Goal: Transaction & Acquisition: Book appointment/travel/reservation

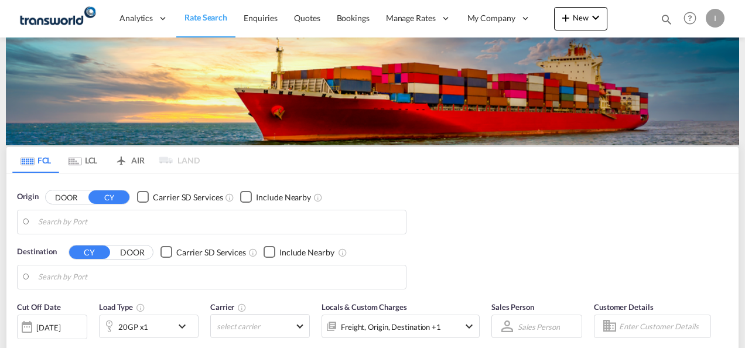
type input "Mundra, INMUN"
type input "[GEOGRAPHIC_DATA], [GEOGRAPHIC_DATA]"
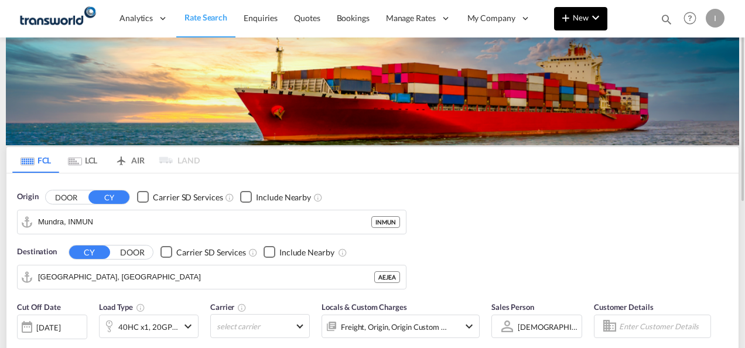
click at [583, 21] on span "New" at bounding box center [581, 17] width 44 height 9
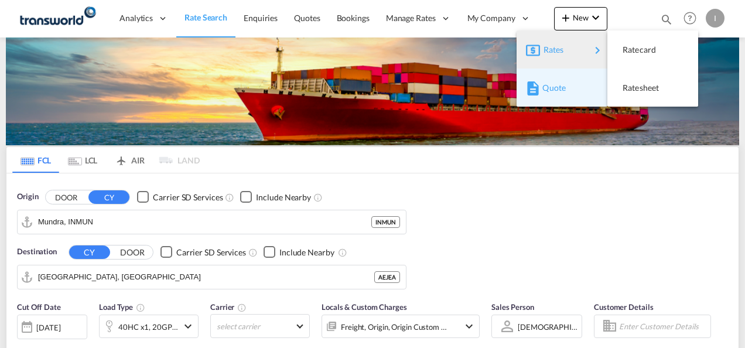
click at [549, 91] on span "Quote" at bounding box center [549, 87] width 13 height 23
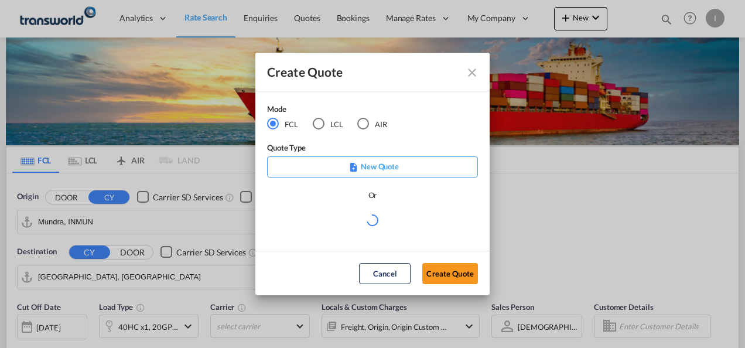
click at [386, 123] on md-radio-button "AIR" at bounding box center [372, 124] width 30 height 13
click at [439, 266] on button "Create Quote" at bounding box center [450, 273] width 56 height 21
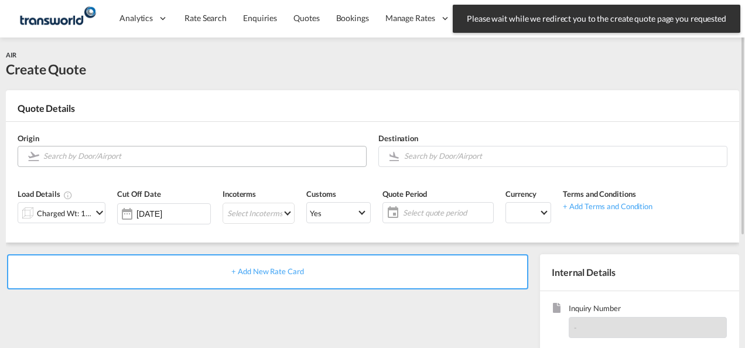
click at [165, 159] on input "Search by Door/Airport" at bounding box center [201, 156] width 317 height 21
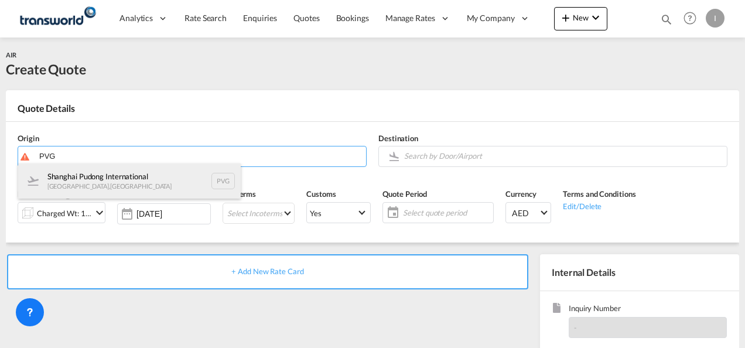
click at [63, 182] on div "Shanghai Pudong International [GEOGRAPHIC_DATA] , [GEOGRAPHIC_DATA] PVG" at bounding box center [129, 180] width 223 height 35
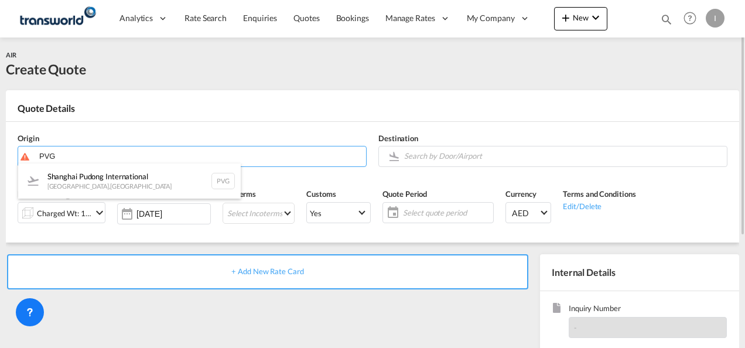
type input "Shanghai Pudong International, [GEOGRAPHIC_DATA], PVG"
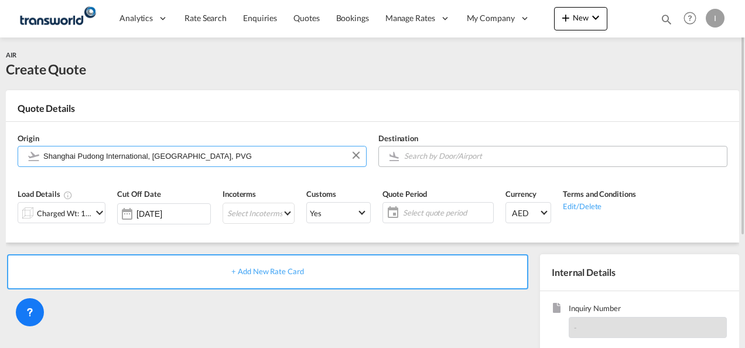
click at [424, 158] on input "Search by Door/Airport" at bounding box center [562, 156] width 317 height 21
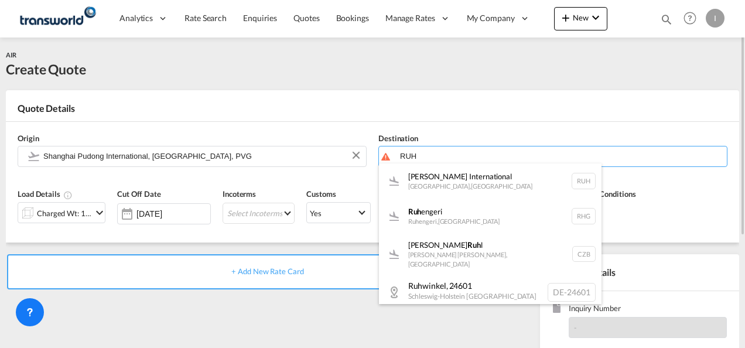
click at [416, 184] on div "[PERSON_NAME] International [GEOGRAPHIC_DATA] , [GEOGRAPHIC_DATA] RUH" at bounding box center [490, 180] width 223 height 35
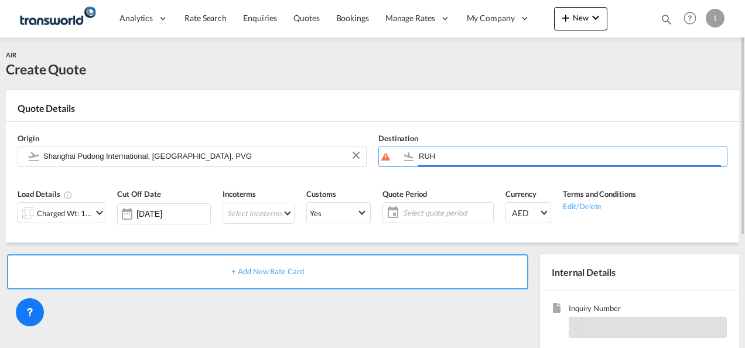
type input "[PERSON_NAME] International, [GEOGRAPHIC_DATA], RUH"
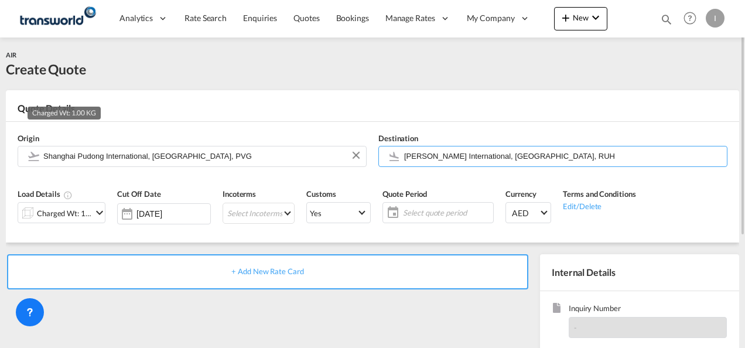
click at [42, 219] on div "Charged Wt: 1.00 KG" at bounding box center [64, 213] width 55 height 16
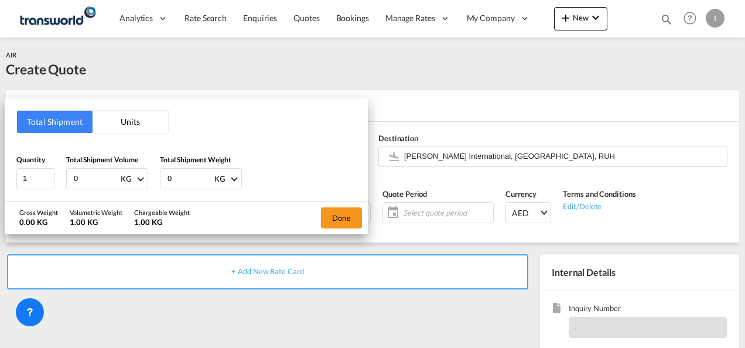
drag, startPoint x: 93, startPoint y: 180, endPoint x: 54, endPoint y: 179, distance: 38.7
click at [60, 180] on div "Quantity 1 Total Shipment Volume 0 KG CBM CFT KG LB Total Shipment Weight 0 KG …" at bounding box center [186, 171] width 340 height 35
type input "100"
click at [339, 218] on button "Done" at bounding box center [341, 217] width 41 height 21
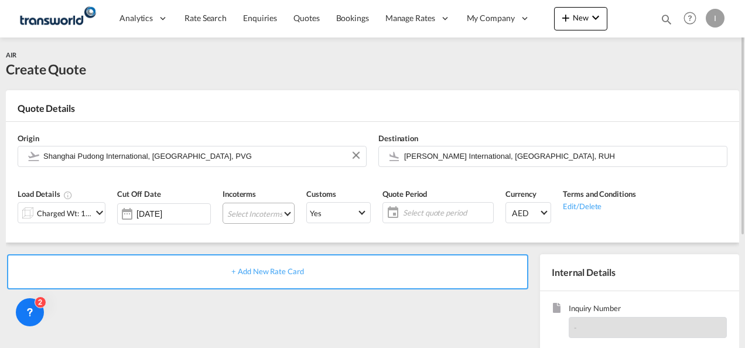
click at [257, 216] on md-select "Select Incoterms DAP - export Delivered at Place DAP - import Delivered at Plac…" at bounding box center [259, 213] width 72 height 21
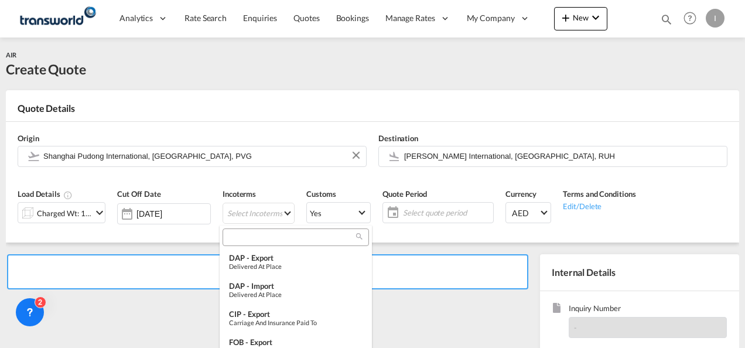
click at [251, 236] on input "search" at bounding box center [291, 237] width 130 height 11
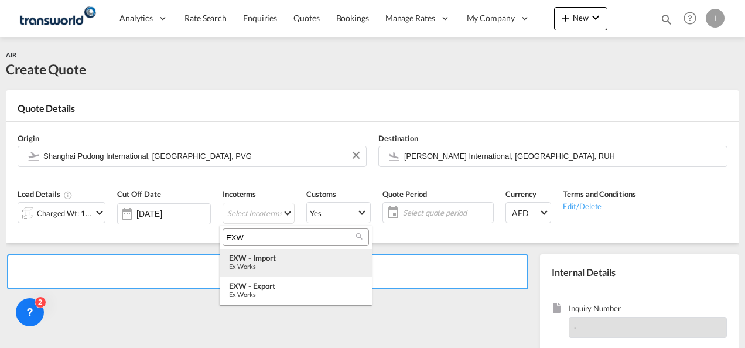
type input "EXW"
click at [265, 270] on md-option "EXW - import Ex Works" at bounding box center [296, 263] width 152 height 28
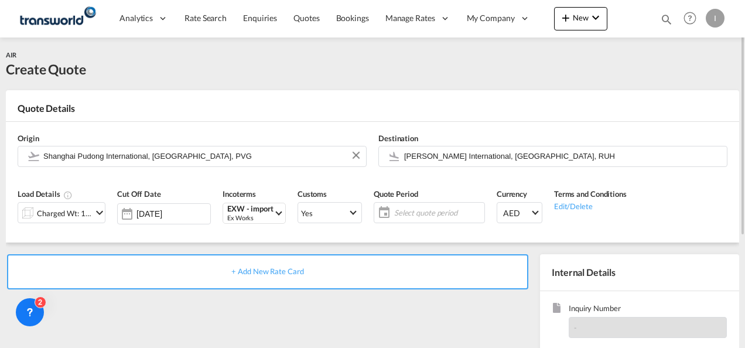
click at [112, 286] on div "+ Add New Rate Card" at bounding box center [267, 271] width 521 height 35
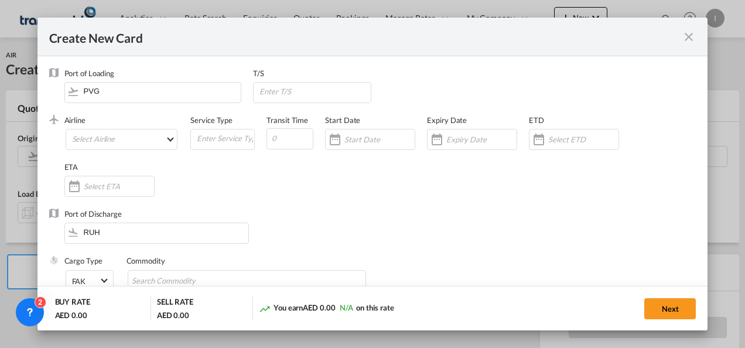
click at [687, 34] on md-icon "icon-close fg-AAA8AD m-0 pointer" at bounding box center [689, 37] width 14 height 14
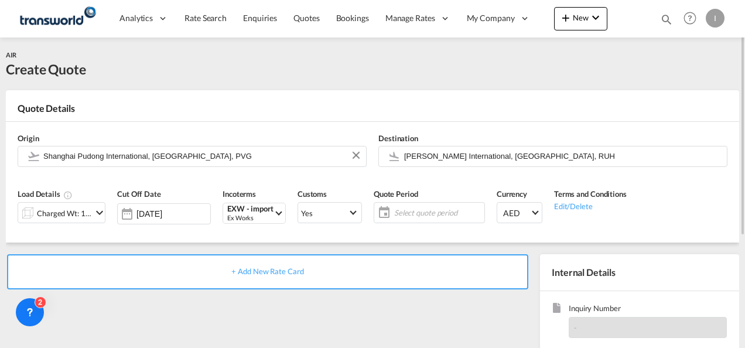
click at [434, 202] on div "Select quote period Select quote period August January February March April May…" at bounding box center [429, 212] width 111 height 21
click at [429, 214] on span "Select quote period" at bounding box center [437, 212] width 87 height 11
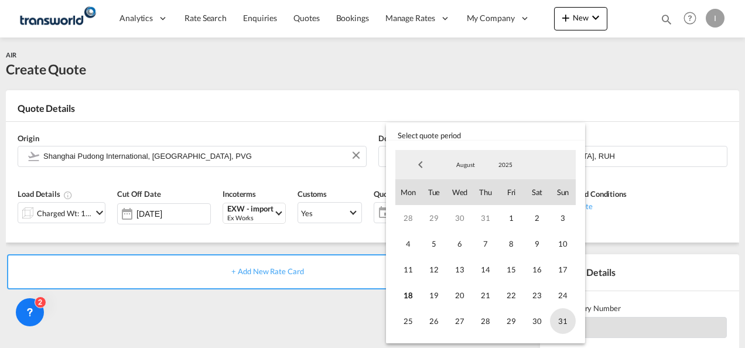
click at [557, 316] on span "31" at bounding box center [563, 321] width 26 height 26
click at [283, 321] on md-backdrop at bounding box center [372, 174] width 745 height 348
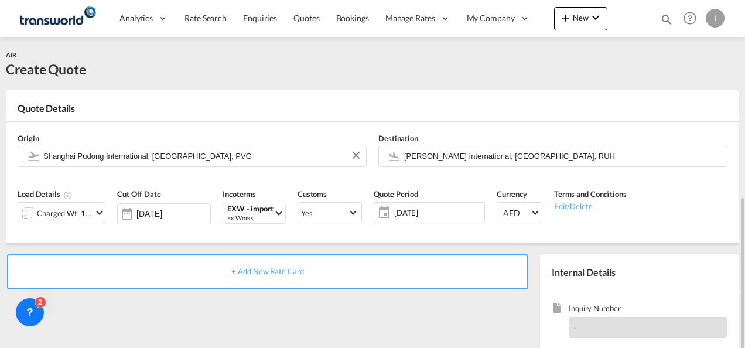
scroll to position [117, 0]
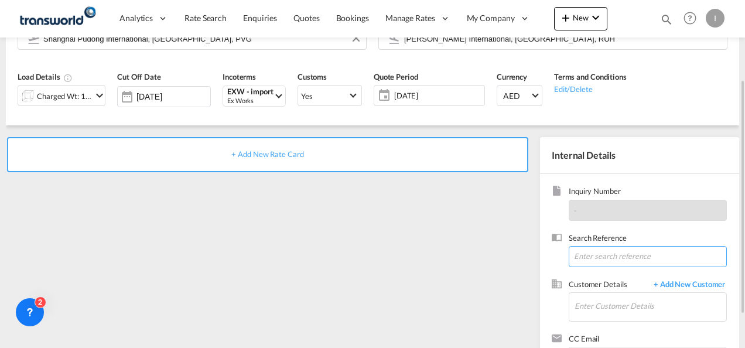
click at [600, 261] on input at bounding box center [648, 256] width 158 height 21
paste input "TWI 21500"
type input "TWI 21500"
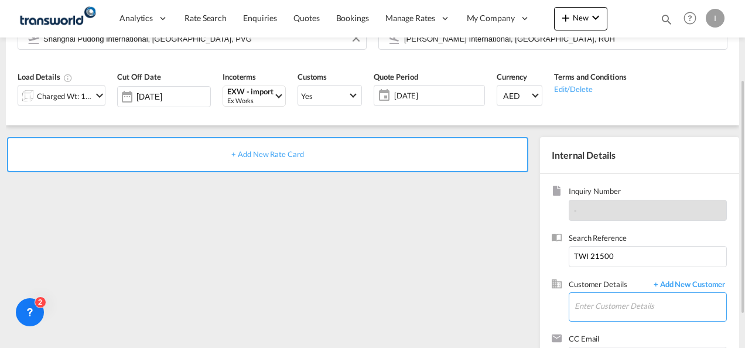
click at [592, 299] on input "Enter Customer Details" at bounding box center [651, 306] width 152 height 26
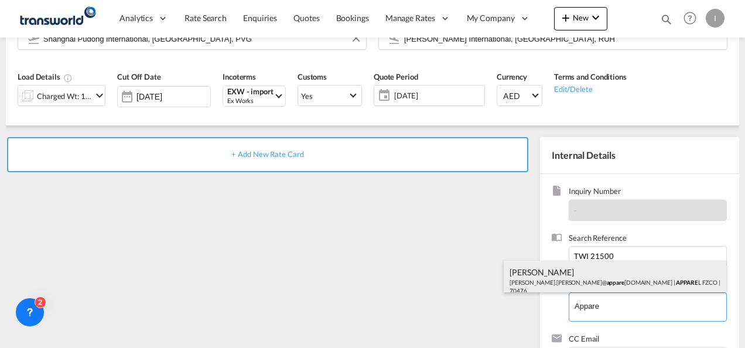
click at [567, 278] on div "[PERSON_NAME] [PERSON_NAME].[PERSON_NAME]@ appare [DOMAIN_NAME] | APPARE L FZCO…" at bounding box center [615, 281] width 223 height 40
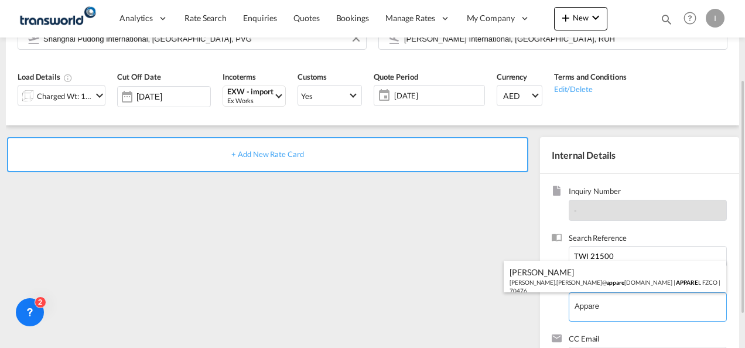
type input "APPAREL FZCO, [PERSON_NAME], [PERSON_NAME][EMAIL_ADDRESS][PERSON_NAME][DOMAIN_N…"
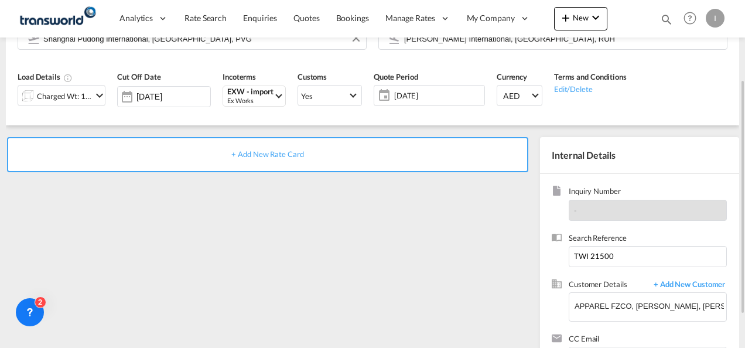
click at [250, 154] on span "+ Add New Rate Card" at bounding box center [267, 153] width 72 height 9
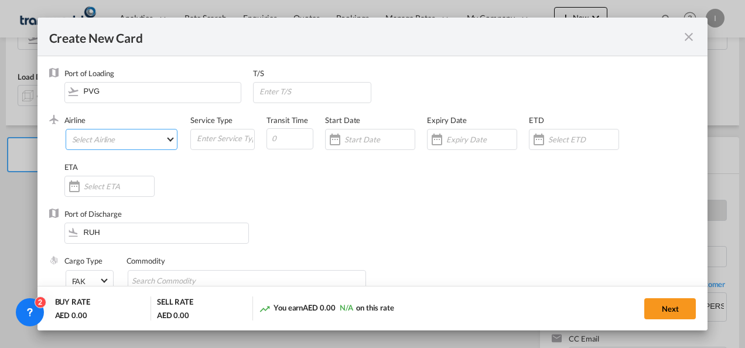
click at [124, 139] on md-select "Select Airline AIR EXPRESS S.A. (1166- / -) CMA CGM Air Cargo (1140-2C / -) DDW…" at bounding box center [122, 139] width 112 height 21
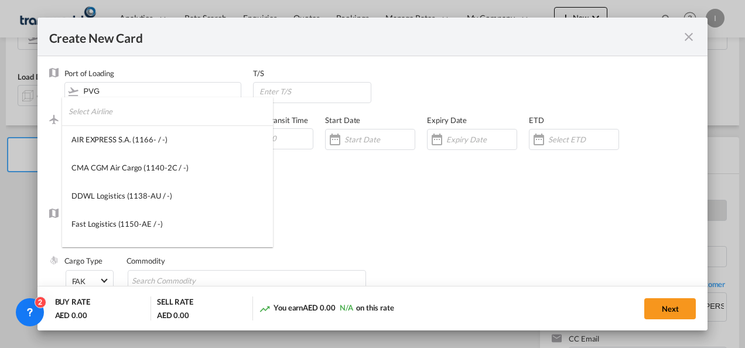
click at [94, 114] on input "search" at bounding box center [171, 111] width 204 height 28
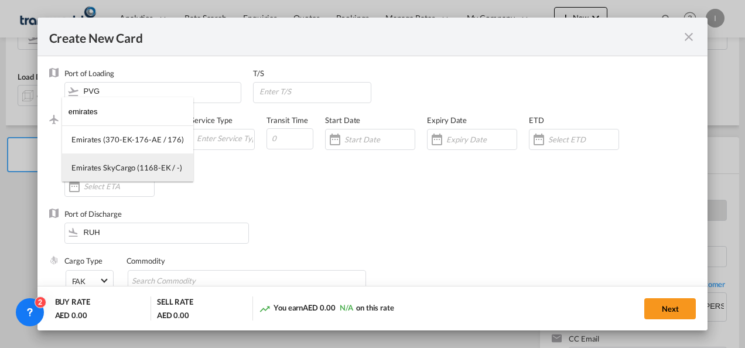
type input "emirates"
click at [100, 167] on div "Emirates SkyCargo (1168-EK / -)" at bounding box center [126, 167] width 111 height 11
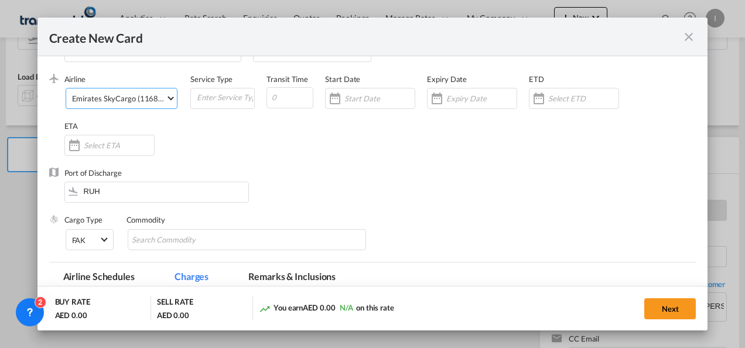
scroll to position [59, 0]
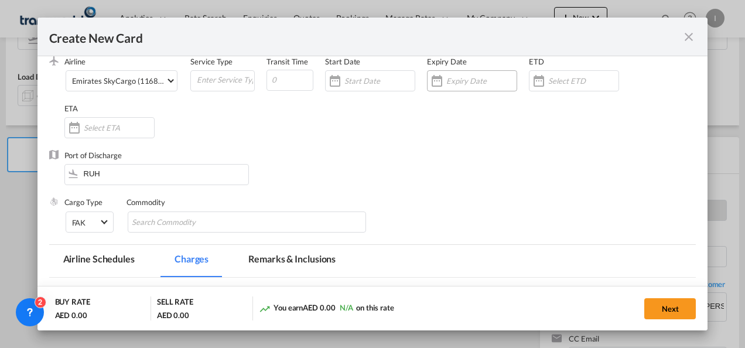
click at [466, 88] on div "Create New Card ..." at bounding box center [472, 80] width 90 height 21
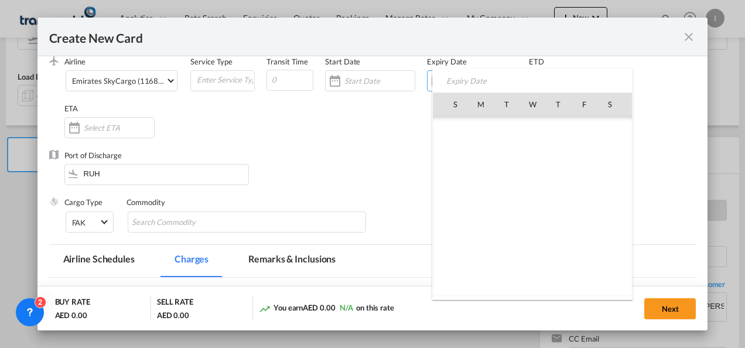
scroll to position [271237, 0]
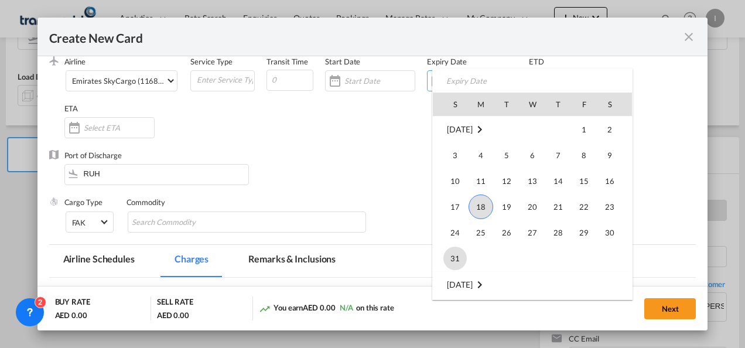
click at [448, 257] on span "31" at bounding box center [455, 258] width 23 height 23
type input "[DATE]"
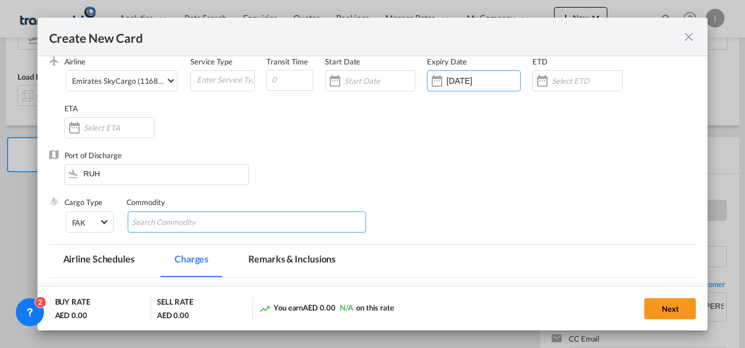
click at [217, 216] on input "Search Commodity" at bounding box center [185, 222] width 107 height 19
type input "General Cargo"
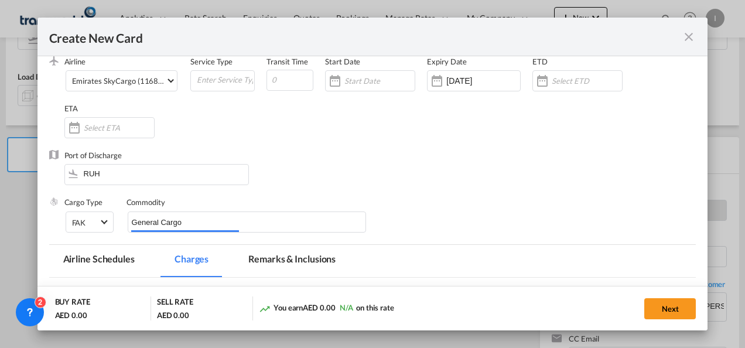
click at [456, 156] on div "Port of Discharge RUH" at bounding box center [372, 173] width 647 height 47
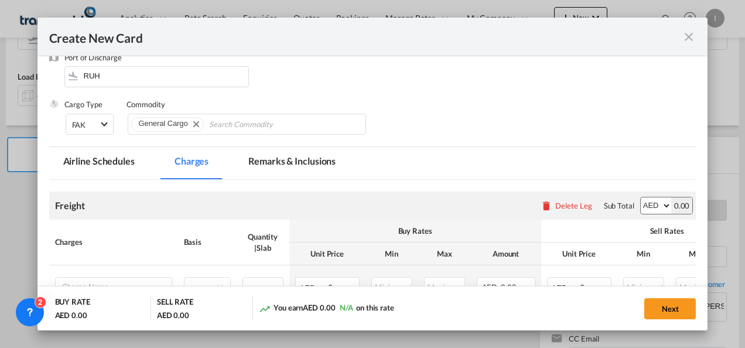
scroll to position [278, 0]
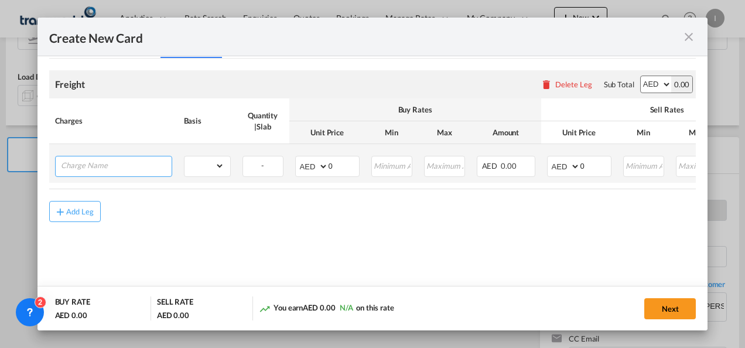
click at [124, 166] on input "Charge Name" at bounding box center [116, 165] width 111 height 18
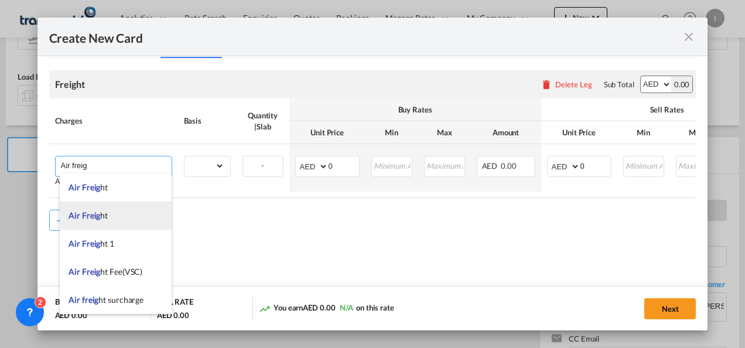
click at [101, 214] on span "Air Freig ht" at bounding box center [88, 215] width 39 height 10
type input "Air Freight"
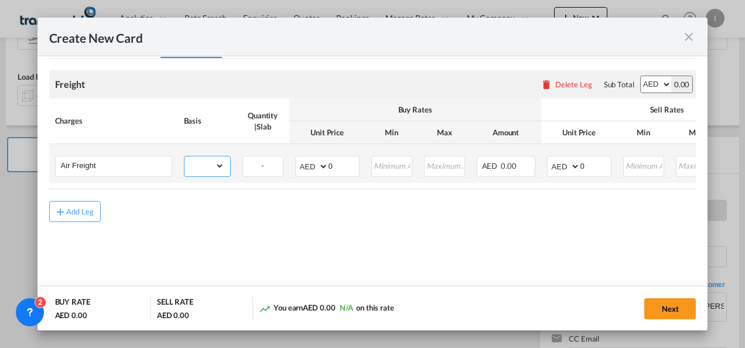
click at [200, 171] on select "gross_weight volumetric_weight per_shipment per_bl per_km % on air freight per_…" at bounding box center [205, 165] width 40 height 19
select select "chargeable_weight"
click at [185, 156] on select "gross_weight volumetric_weight per_shipment per_bl per_km % on air freight per_…" at bounding box center [205, 165] width 40 height 19
drag, startPoint x: 332, startPoint y: 161, endPoint x: 316, endPoint y: 163, distance: 15.4
click at [316, 163] on md-input-container "AED AFN ALL AMD ANG AOA ARS AUD AWG AZN BAM BBD BDT BGN BHD BIF BMD BND [PERSON…" at bounding box center [327, 166] width 64 height 21
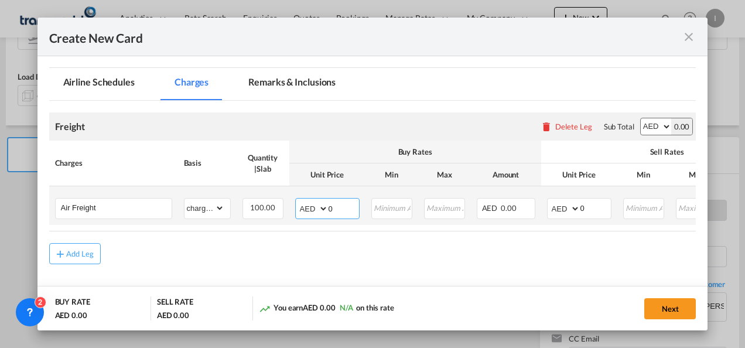
scroll to position [219, 0]
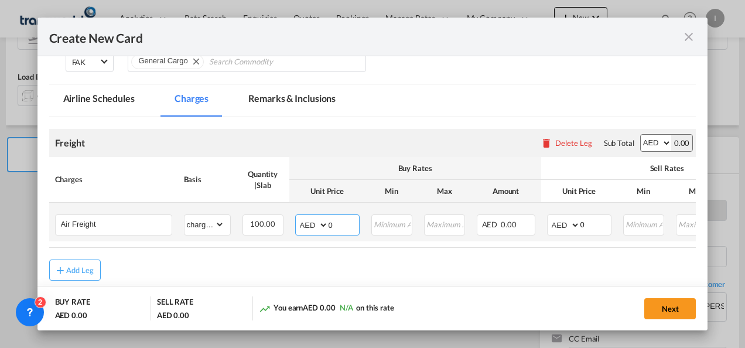
click at [303, 227] on select "AED AFN ALL AMD ANG AOA ARS AUD AWG AZN BAM BBD BDT BGN BHD BIF BMD BND [PERSON…" at bounding box center [313, 225] width 30 height 16
select select "string:USD"
click at [298, 217] on select "AED AFN ALL AMD ANG AOA ARS AUD AWG AZN BAM BBD BDT BGN BHD BIF BMD BND [PERSON…" at bounding box center [313, 225] width 30 height 16
click at [569, 227] on select "AED AFN ALL AMD ANG AOA ARS AUD AWG AZN BAM BBD BDT BGN BHD BIF BMD BND [PERSON…" at bounding box center [565, 225] width 30 height 16
select select "string:USD"
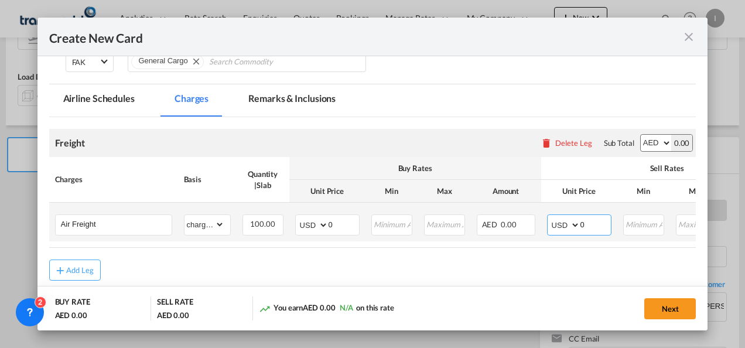
click at [550, 217] on select "AED AFN ALL AMD ANG AOA ARS AUD AWG AZN BAM BBD BDT BGN BHD BIF BMD BND [PERSON…" at bounding box center [565, 225] width 30 height 16
drag, startPoint x: 589, startPoint y: 221, endPoint x: 564, endPoint y: 224, distance: 25.9
click at [564, 224] on md-input-container "AED AFN ALL AMD ANG AOA ARS AUD AWG AZN BAM BBD BDT BGN BHD BIF BMD BND [PERSON…" at bounding box center [579, 224] width 64 height 21
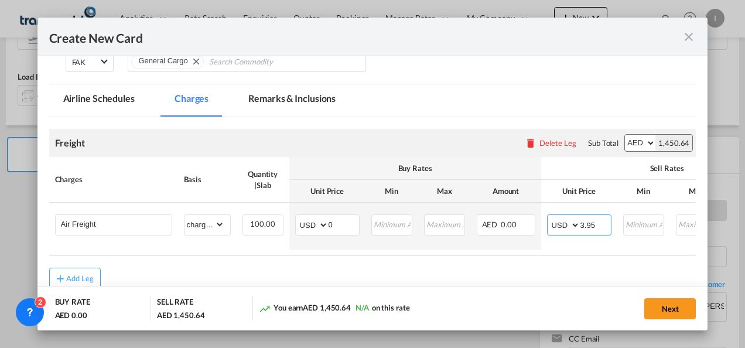
type input "3.95"
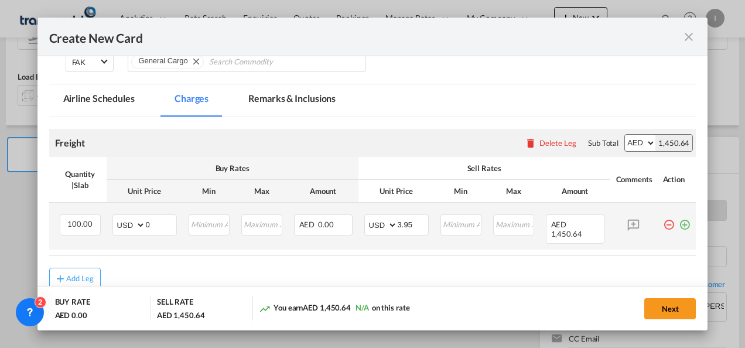
click at [679, 223] on md-icon "icon-plus-circle-outline green-400-fg" at bounding box center [685, 220] width 12 height 12
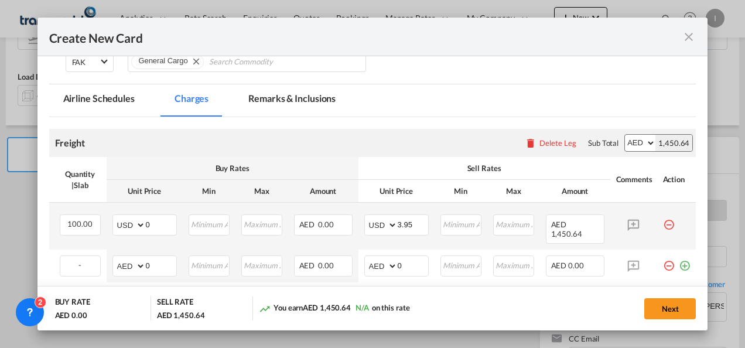
scroll to position [0, 0]
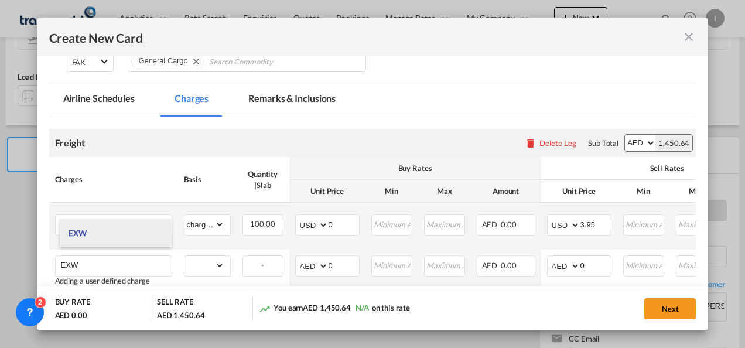
type input "EXW"
click at [82, 240] on li "EXW" at bounding box center [116, 233] width 112 height 28
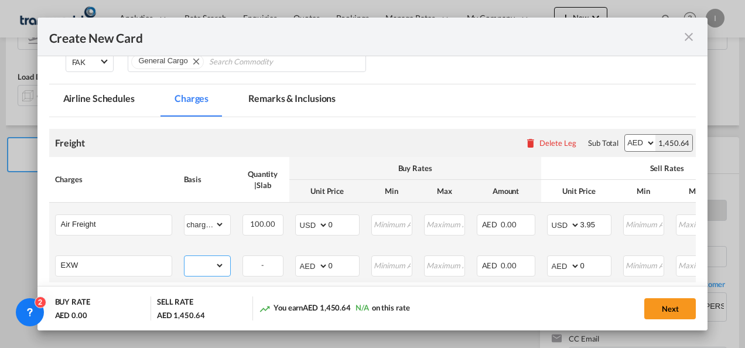
click at [213, 264] on select "gross_weight volumetric_weight per_shipment per_bl per_km % on air freight per_…" at bounding box center [205, 265] width 40 height 19
select select "per_shipment"
click at [185, 256] on select "gross_weight volumetric_weight per_shipment per_bl per_km % on air freight per_…" at bounding box center [205, 265] width 40 height 19
click at [562, 259] on select "AED AFN ALL AMD ANG AOA ARS AUD AWG AZN BAM BBD BDT BGN BHD BIF BMD BND [PERSON…" at bounding box center [565, 266] width 30 height 16
select select "string:USD"
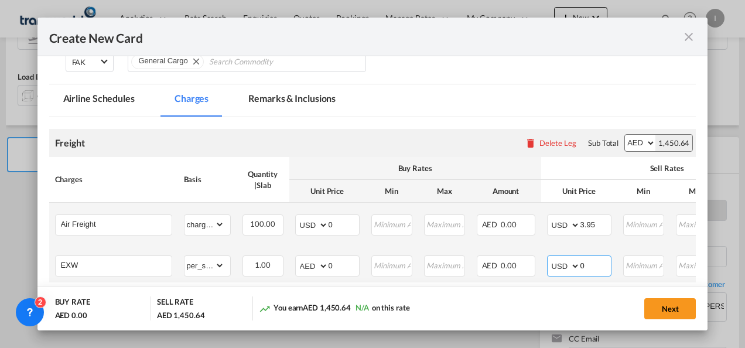
click at [550, 258] on select "AED AFN ALL AMD ANG AOA ARS AUD AWG AZN BAM BBD BDT BGN BHD BIF BMD BND [PERSON…" at bounding box center [565, 266] width 30 height 16
drag, startPoint x: 587, startPoint y: 255, endPoint x: 569, endPoint y: 255, distance: 17.6
click at [569, 255] on md-input-container "AED AFN ALL AMD ANG AOA ARS AUD AWG AZN BAM BBD BDT BGN BHD BIF BMD BND [PERSON…" at bounding box center [579, 265] width 64 height 21
type input "260"
click at [457, 347] on html "Analytics Reports Dashboard Rate Search Enquiries Quotes" at bounding box center [372, 174] width 745 height 348
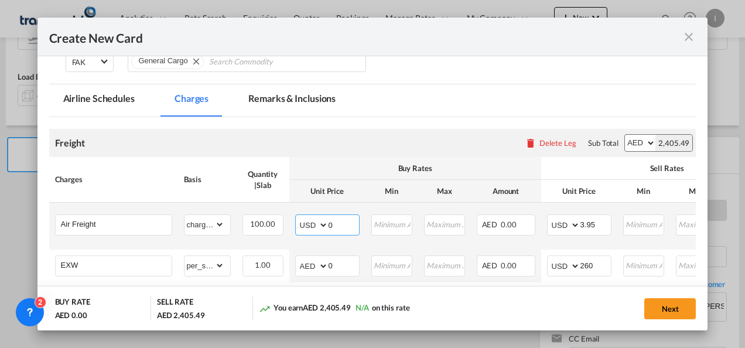
drag, startPoint x: 336, startPoint y: 226, endPoint x: 305, endPoint y: 227, distance: 31.1
click at [305, 227] on md-input-container "AED AFN ALL AMD ANG AOA ARS AUD AWG AZN BAM BBD BDT BGN BHD BIF BMD BND [PERSON…" at bounding box center [327, 224] width 64 height 21
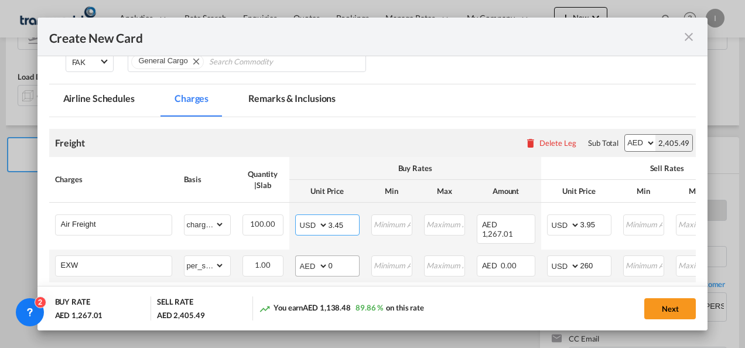
type input "3.45"
click at [341, 256] on input "0" at bounding box center [344, 265] width 30 height 18
drag, startPoint x: 340, startPoint y: 253, endPoint x: 295, endPoint y: 258, distance: 44.8
click at [295, 258] on md-input-container "AED AFN ALL AMD ANG AOA ARS AUD AWG AZN BAM BBD BDT BGN BHD BIF BMD BND [PERSON…" at bounding box center [327, 265] width 64 height 21
click at [294, 258] on td "AED AFN ALL AMD ANG AOA ARS AUD AWG AZN BAM BBD BDT BGN BHD BIF BMD BND [PERSON…" at bounding box center [327, 266] width 76 height 33
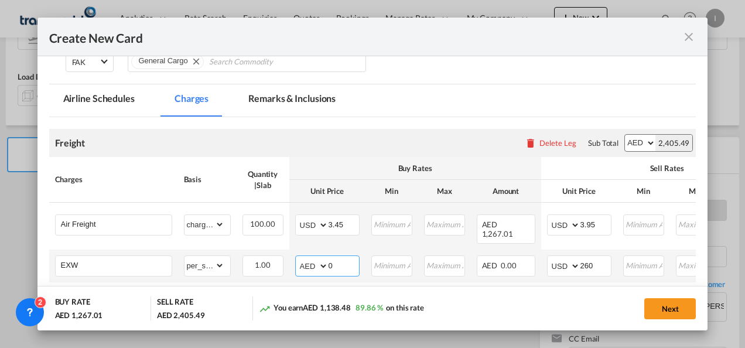
click at [299, 258] on select "AED AFN ALL AMD ANG AOA ARS AUD AWG AZN BAM BBD BDT BGN BHD BIF BMD BND [PERSON…" at bounding box center [313, 266] width 30 height 16
select select "string:USD"
click at [298, 258] on select "AED AFN ALL AMD ANG AOA ARS AUD AWG AZN BAM BBD BDT BGN BHD BIF BMD BND [PERSON…" at bounding box center [313, 266] width 30 height 16
drag, startPoint x: 351, startPoint y: 249, endPoint x: 339, endPoint y: 249, distance: 12.3
click at [339, 256] on input "0" at bounding box center [344, 265] width 30 height 18
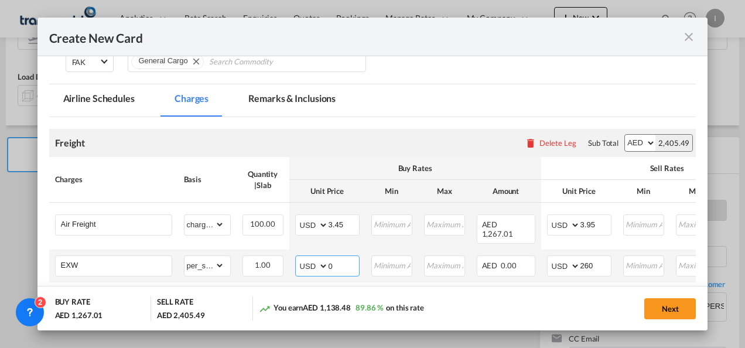
drag, startPoint x: 331, startPoint y: 252, endPoint x: 308, endPoint y: 255, distance: 23.7
click at [308, 255] on md-input-container "AED AFN ALL AMD ANG AOA ARS AUD AWG AZN BAM BBD BDT BGN BHD BIF BMD BND [PERSON…" at bounding box center [327, 265] width 64 height 21
type input "223"
click at [679, 305] on button "Next" at bounding box center [670, 308] width 52 height 21
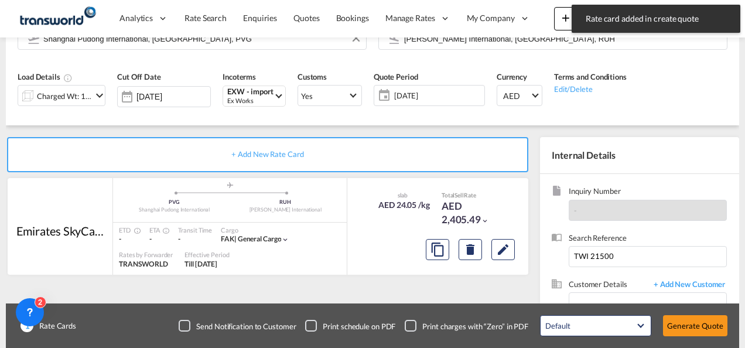
click at [680, 322] on button "Generate Quote" at bounding box center [695, 325] width 64 height 21
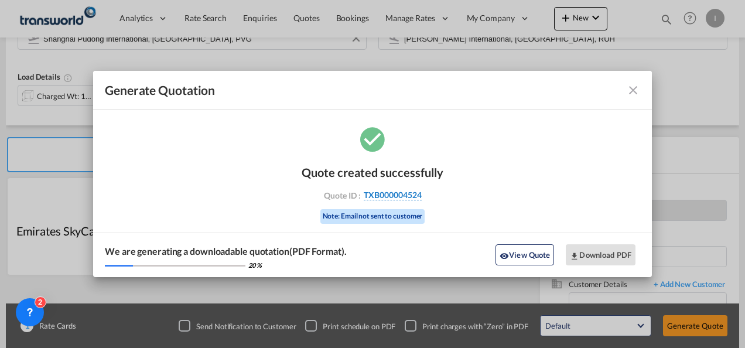
click at [393, 199] on span "TXB000004524" at bounding box center [393, 195] width 58 height 11
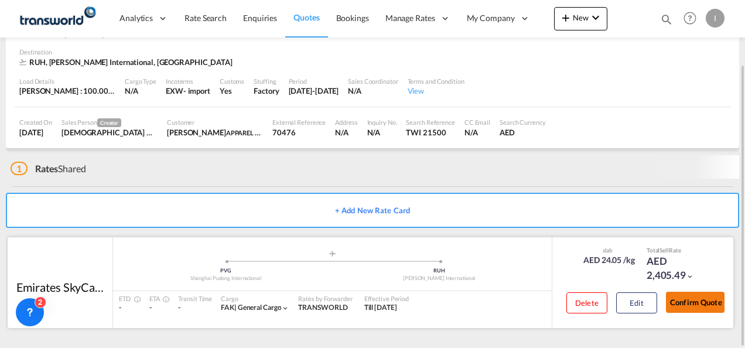
click at [702, 312] on button "Confirm Quote" at bounding box center [695, 302] width 59 height 21
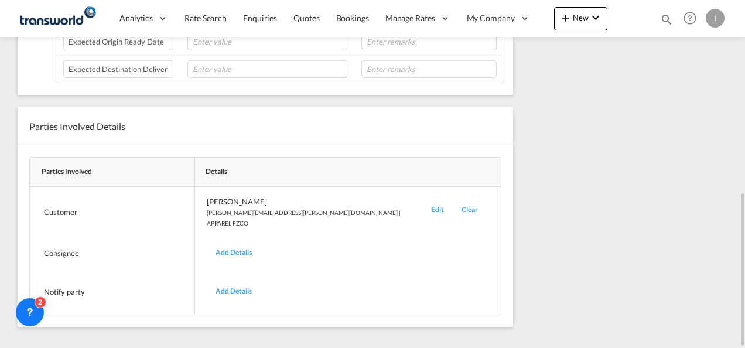
scroll to position [200, 0]
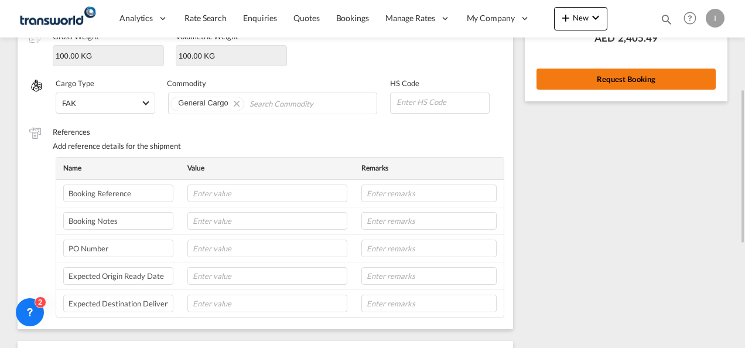
click at [601, 77] on button "Request Booking" at bounding box center [626, 79] width 179 height 21
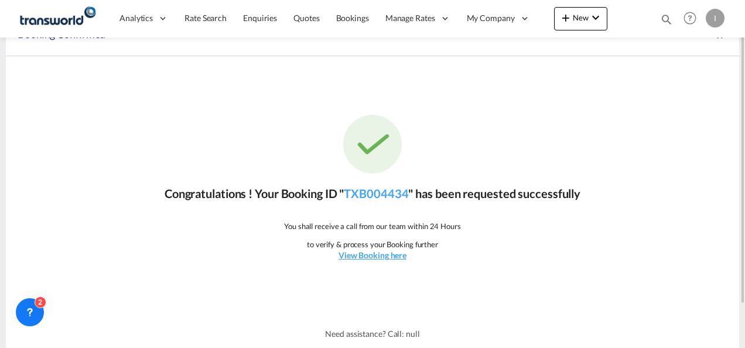
scroll to position [0, 0]
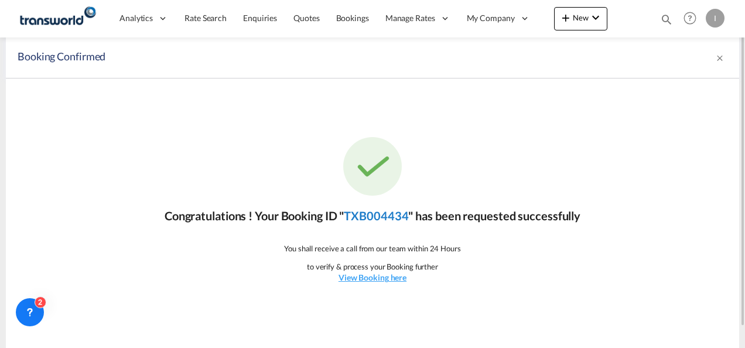
click at [374, 219] on link "TXB004434" at bounding box center [376, 216] width 64 height 14
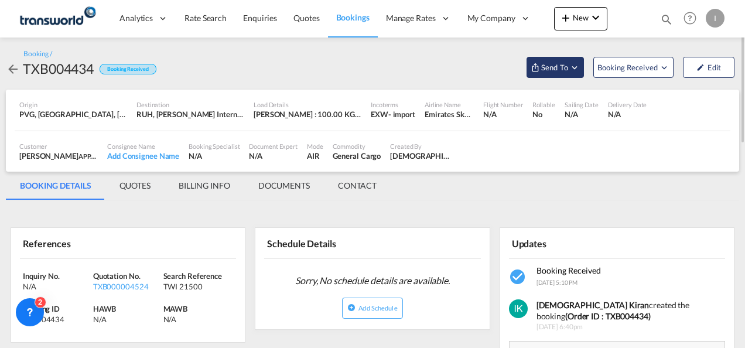
click at [541, 71] on span "Send To" at bounding box center [554, 68] width 29 height 12
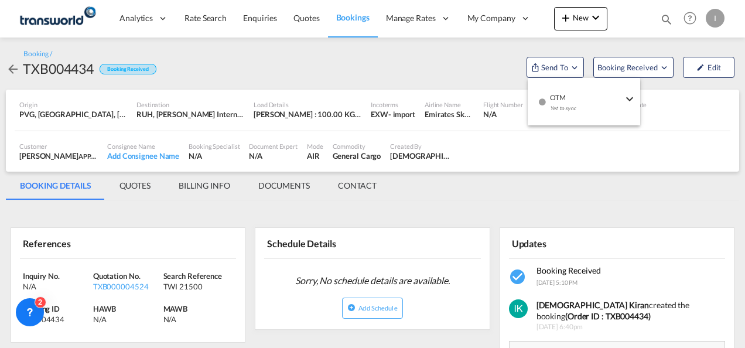
click at [573, 96] on span "OTM" at bounding box center [586, 93] width 73 height 11
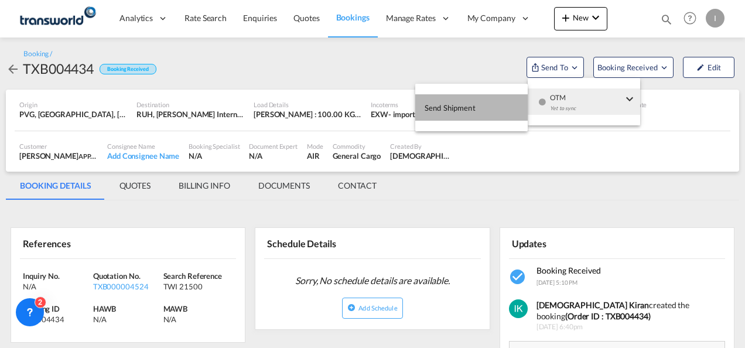
click at [484, 103] on button "Send Shipment" at bounding box center [471, 107] width 112 height 26
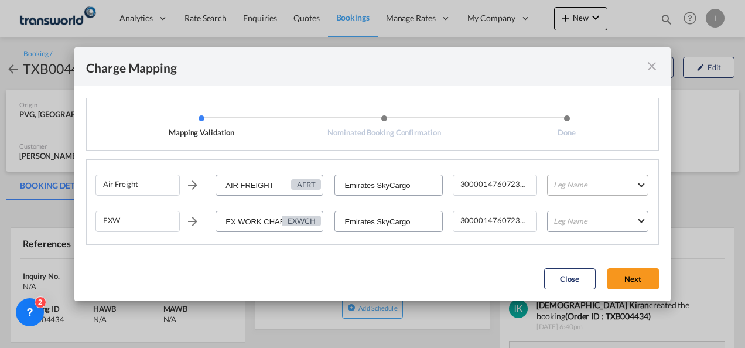
click at [585, 182] on md-select "Leg Name HANDLING ORIGIN HANDLING DESTINATION OTHERS TL PICK UP CUSTOMS ORIGIN …" at bounding box center [597, 185] width 101 height 21
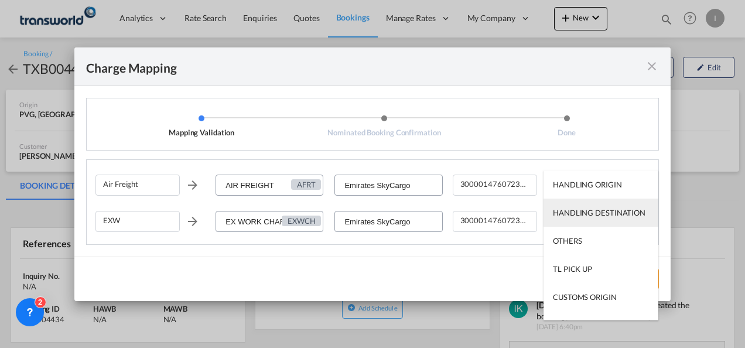
click at [587, 203] on md-option "HANDLING DESTINATION" at bounding box center [601, 213] width 115 height 28
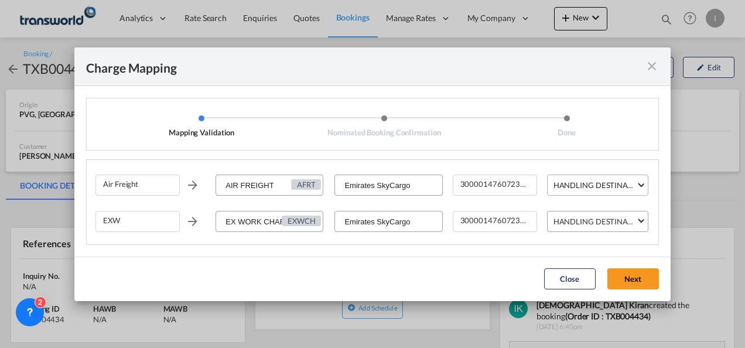
click at [586, 180] on div "HANDLING DESTINATION" at bounding box center [600, 184] width 93 height 9
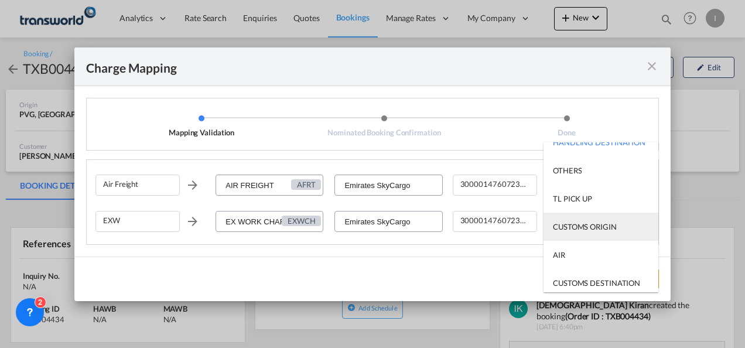
scroll to position [59, 0]
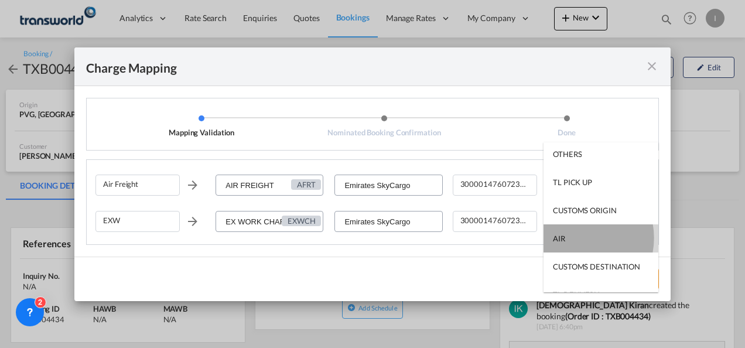
click at [575, 238] on md-option "AIR" at bounding box center [601, 238] width 115 height 28
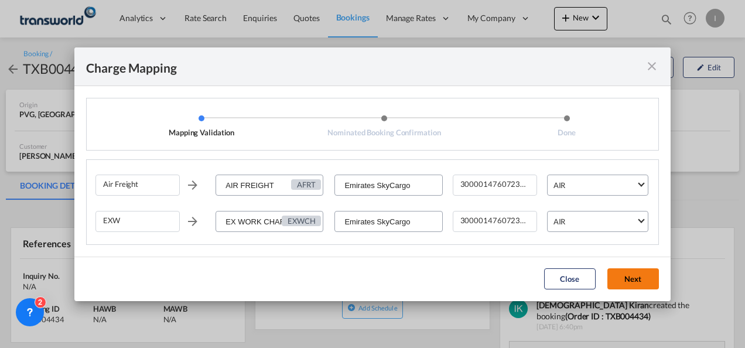
click at [626, 284] on button "Next" at bounding box center [634, 278] width 52 height 21
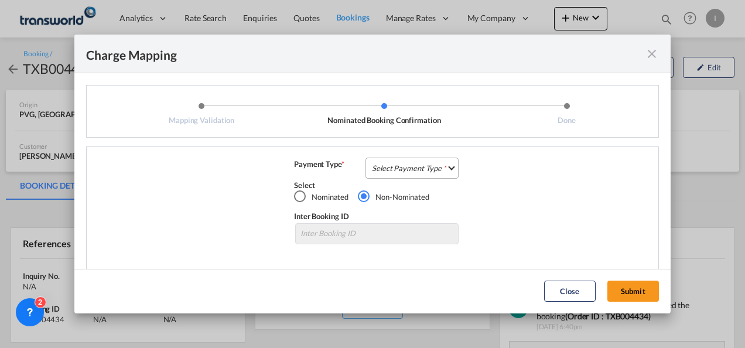
click at [418, 176] on md-select "Select Payment Type COLLECT PREPAID" at bounding box center [412, 168] width 93 height 21
click at [0, 0] on md-option "COLLECT" at bounding box center [0, 0] width 0 height 0
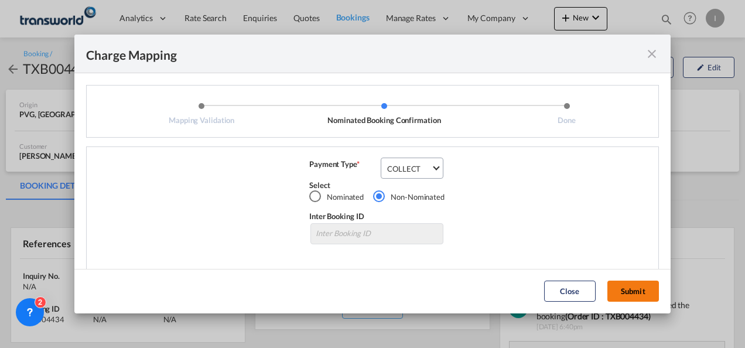
click at [635, 287] on button "Submit" at bounding box center [634, 291] width 52 height 21
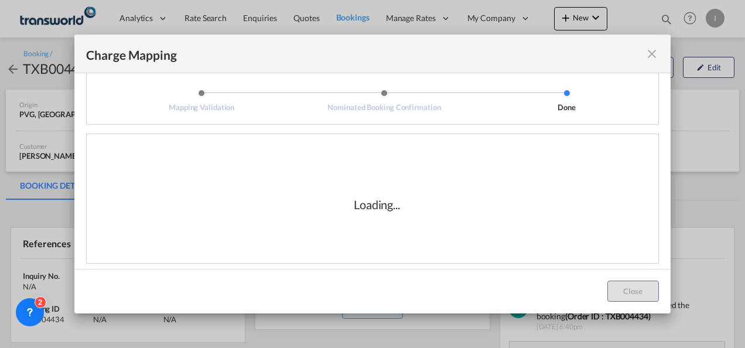
scroll to position [19, 0]
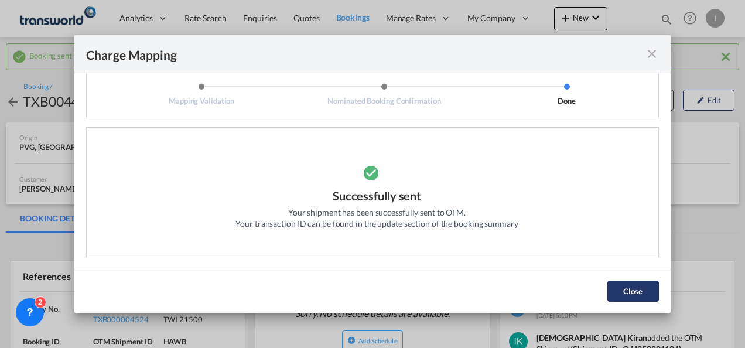
click at [616, 293] on button "Close" at bounding box center [634, 291] width 52 height 21
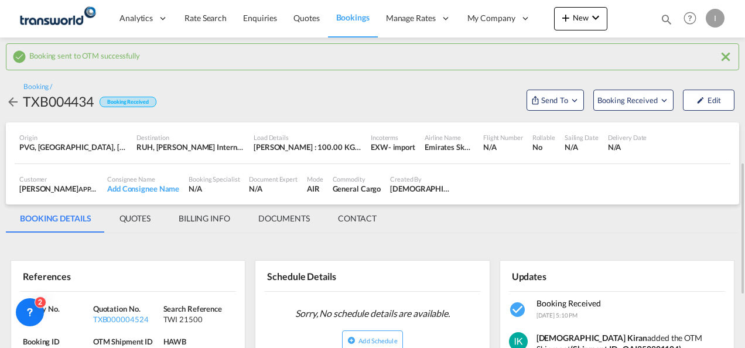
scroll to position [117, 0]
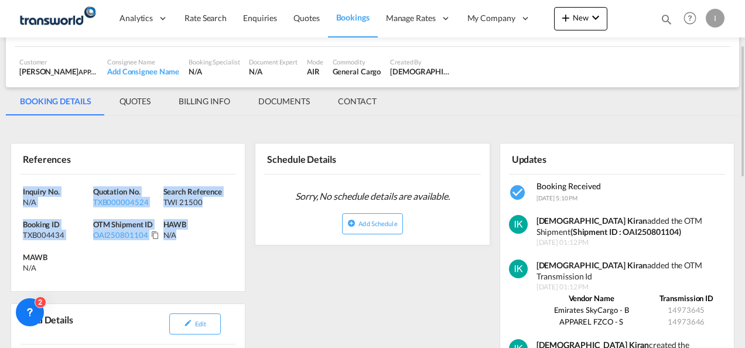
drag, startPoint x: 120, startPoint y: 235, endPoint x: 1, endPoint y: 182, distance: 129.8
click at [1, 182] on div "Booking sent to OTM successfully Booking / TXB004434 Booking Received Send To B…" at bounding box center [372, 346] width 745 height 852
copy div "Inquiry No. N/A Quotation No. TXB000004524 Search Reference TWI 21500 Booking I…"
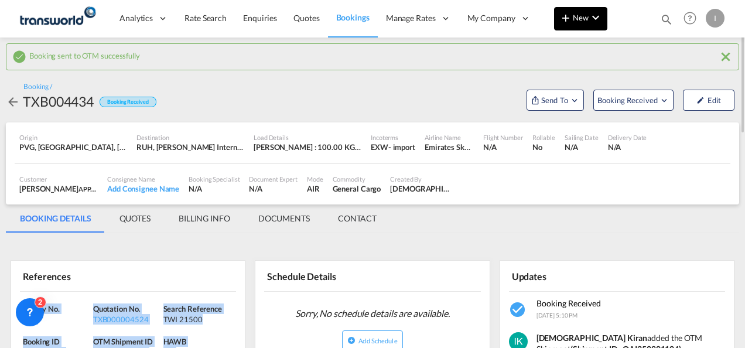
click at [574, 20] on span "New" at bounding box center [581, 17] width 44 height 9
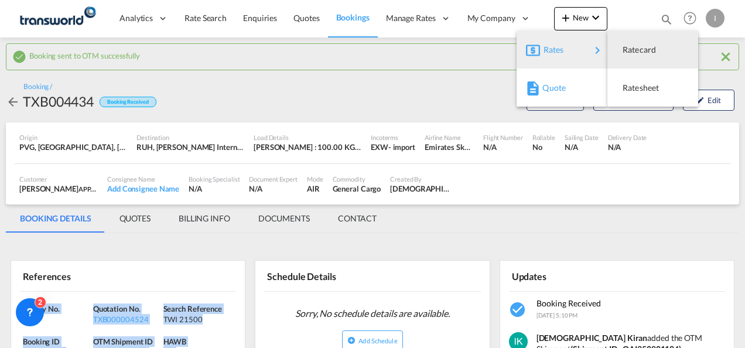
click at [555, 83] on span "Quote" at bounding box center [549, 87] width 13 height 23
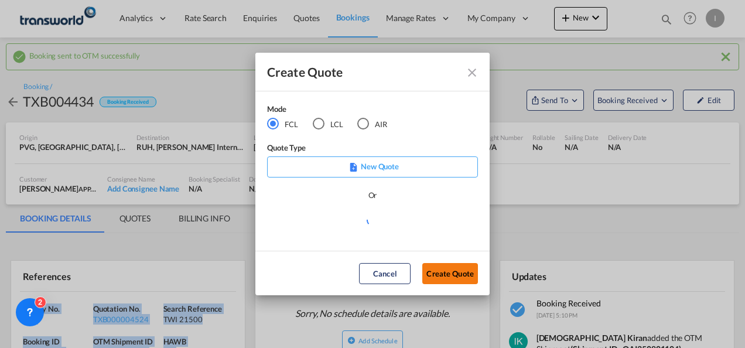
click at [442, 273] on button "Create Quote" at bounding box center [450, 273] width 56 height 21
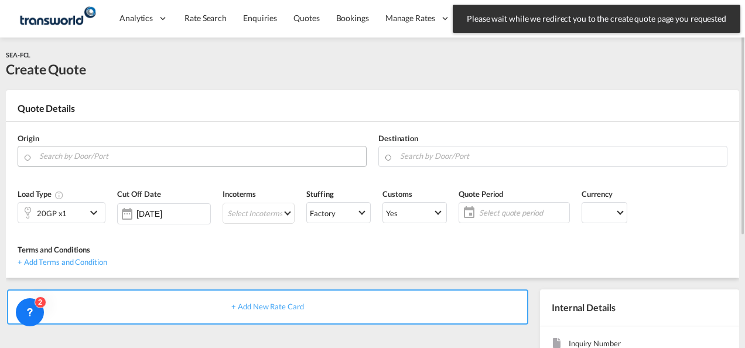
click at [71, 159] on input "Search by Door/Port" at bounding box center [199, 156] width 321 height 21
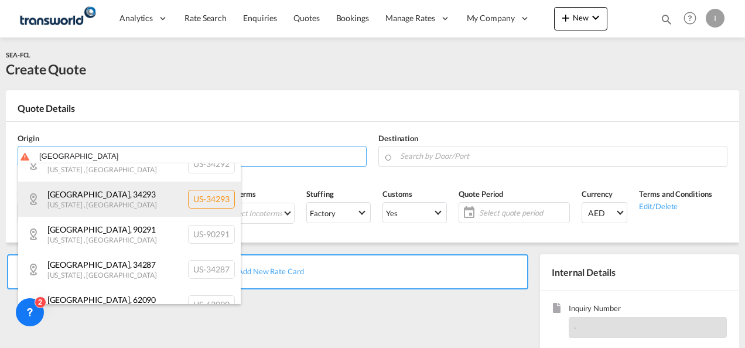
scroll to position [176, 0]
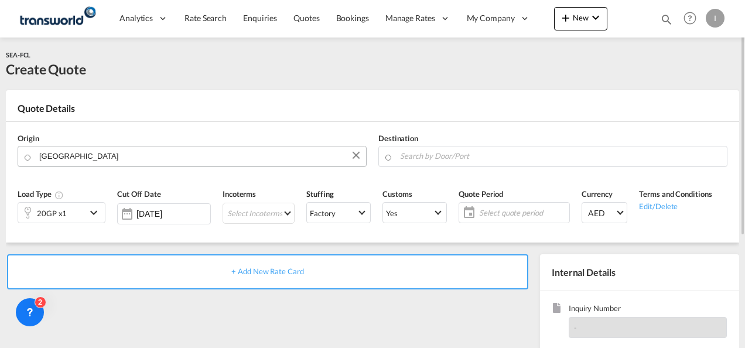
drag, startPoint x: 70, startPoint y: 155, endPoint x: 34, endPoint y: 155, distance: 36.3
click at [70, 154] on body "Analytics Reports Dashboard Rate Search Enquiries Quotes Bookings" at bounding box center [372, 174] width 745 height 348
click at [70, 154] on input "[GEOGRAPHIC_DATA]" at bounding box center [199, 156] width 321 height 21
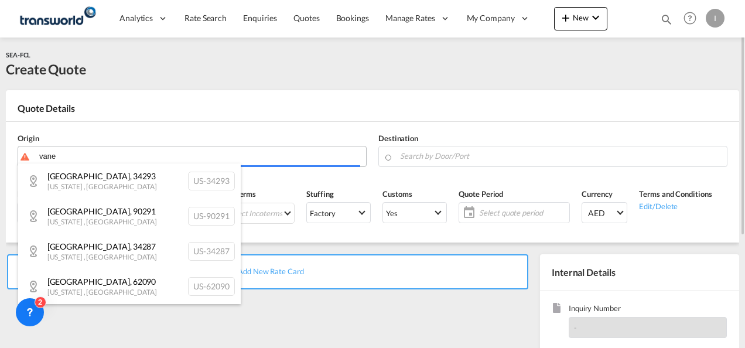
scroll to position [0, 0]
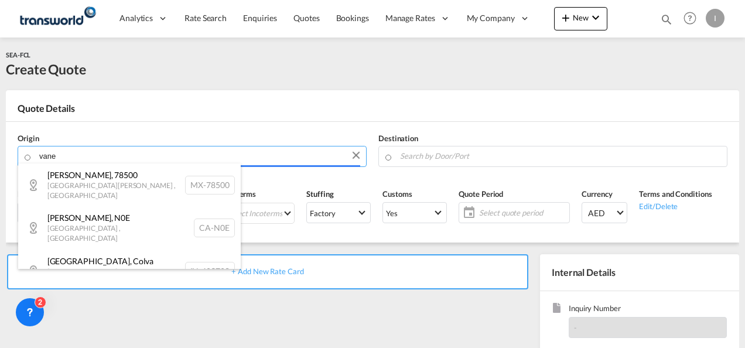
paste input "[GEOGRAPHIC_DATA]"
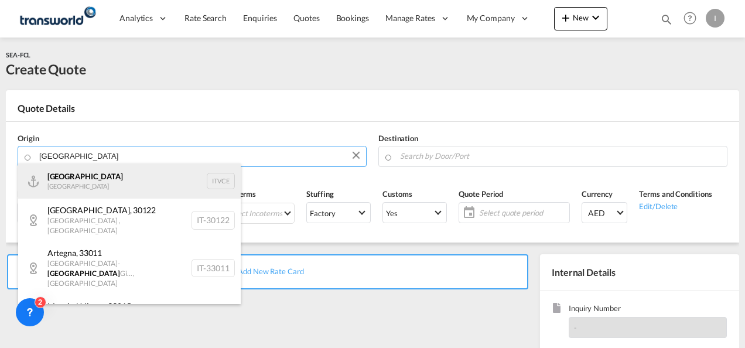
click at [81, 186] on div "Venezia [GEOGRAPHIC_DATA] ITVCE" at bounding box center [129, 180] width 223 height 35
type input "[GEOGRAPHIC_DATA], ITVCE"
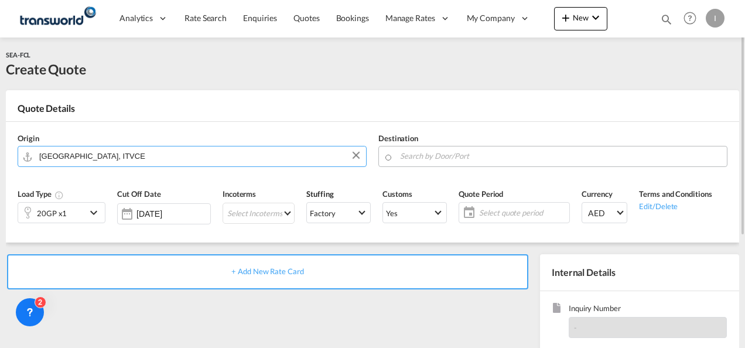
click at [428, 156] on input "Search by Door/Port" at bounding box center [560, 156] width 321 height 21
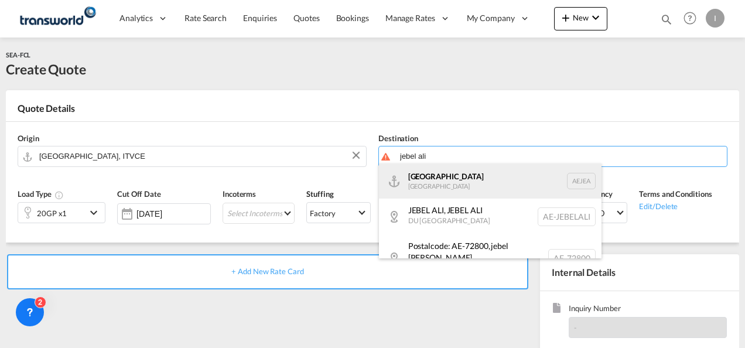
click at [439, 182] on div "[GEOGRAPHIC_DATA] [GEOGRAPHIC_DATA]" at bounding box center [490, 180] width 223 height 35
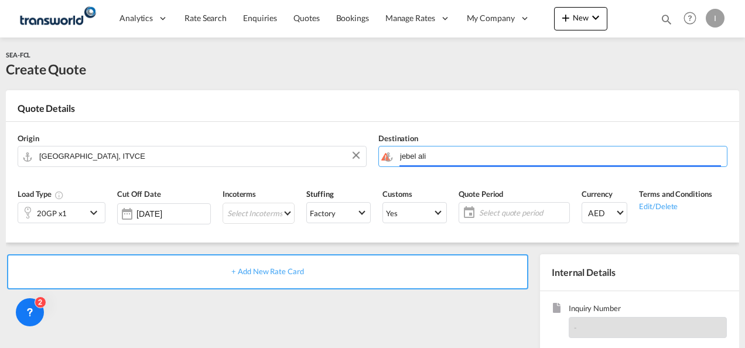
type input "[GEOGRAPHIC_DATA], [GEOGRAPHIC_DATA]"
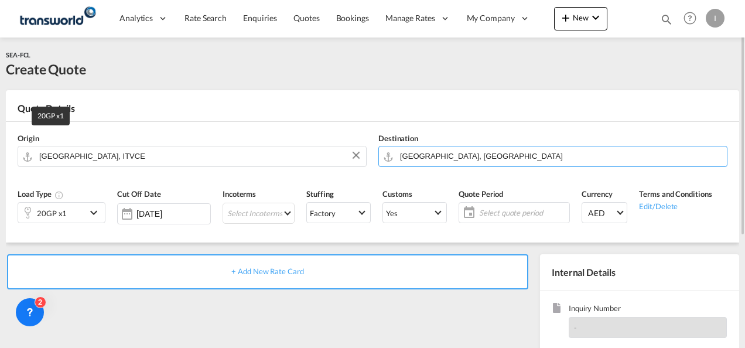
click at [39, 221] on div "20GP x1" at bounding box center [52, 213] width 30 height 16
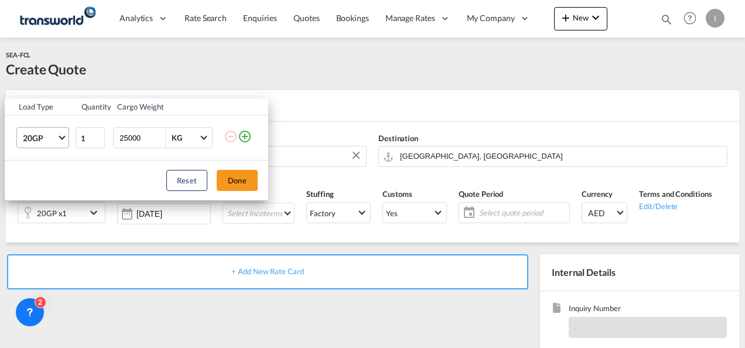
click at [46, 139] on span "20GP" at bounding box center [40, 138] width 34 height 12
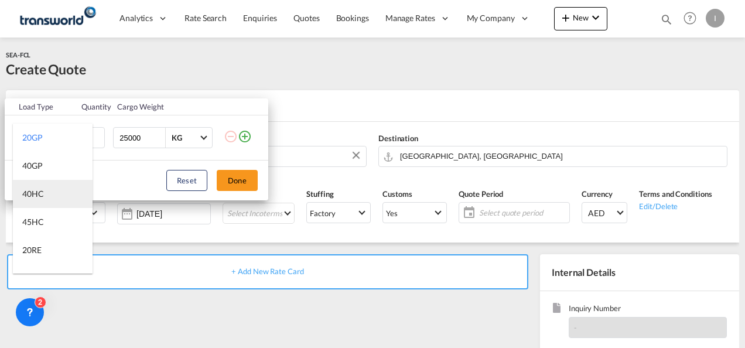
click at [47, 192] on md-option "40HC" at bounding box center [53, 194] width 80 height 28
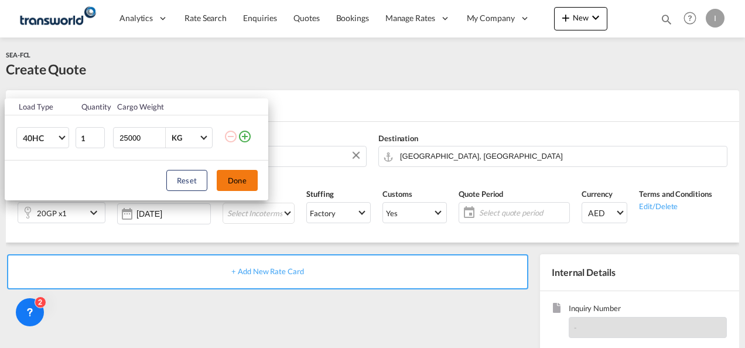
click at [231, 178] on button "Done" at bounding box center [237, 180] width 41 height 21
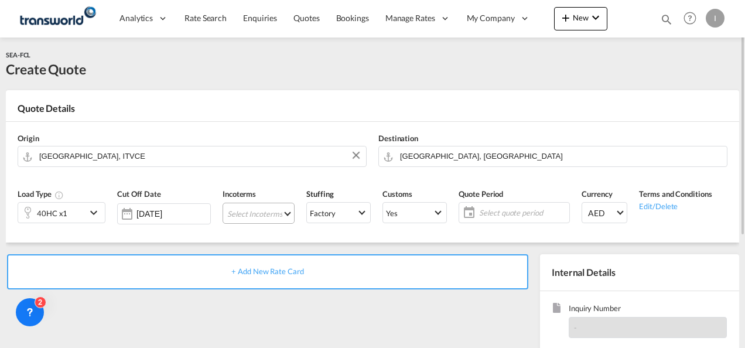
click at [240, 210] on md-select "Select Incoterms DAP - export Delivered at Place DAP - import Delivered at Plac…" at bounding box center [259, 213] width 72 height 21
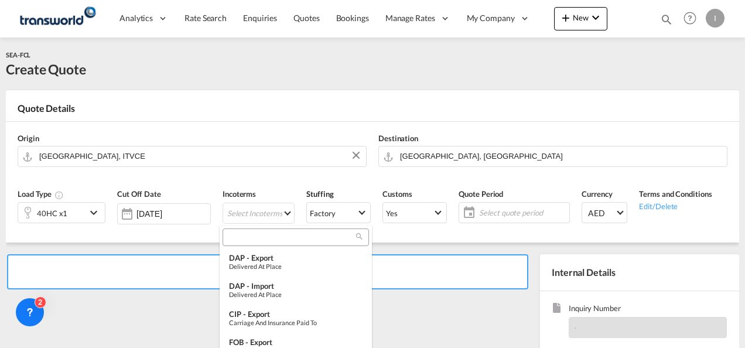
click at [248, 236] on input "search" at bounding box center [291, 237] width 130 height 11
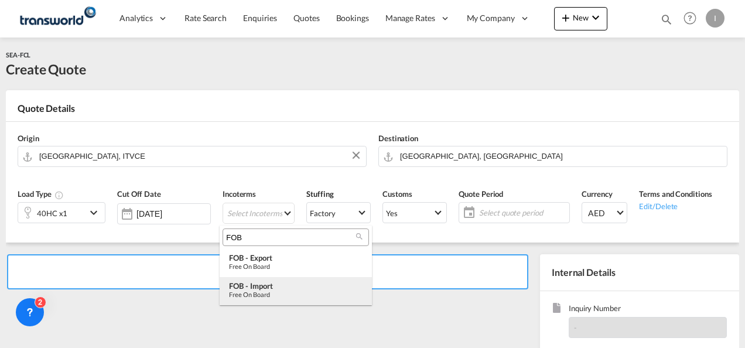
type input "FOB"
click at [257, 291] on div "Free on Board" at bounding box center [296, 295] width 134 height 8
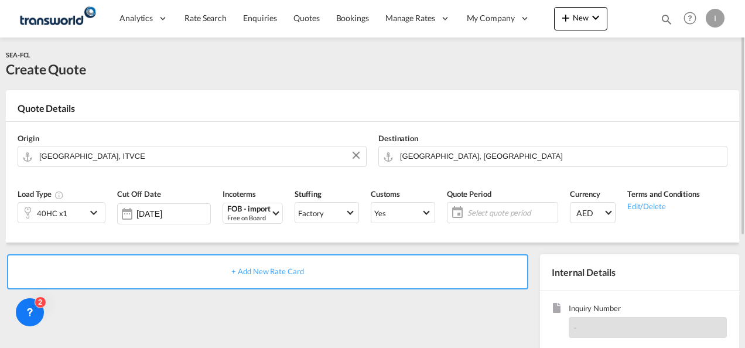
click at [488, 219] on span "Select quote period" at bounding box center [511, 212] width 93 height 16
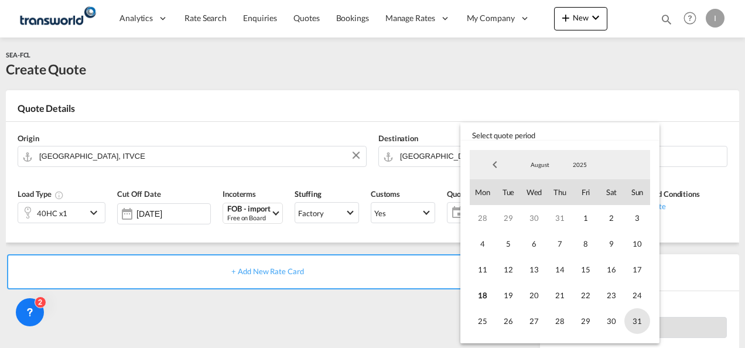
click at [643, 319] on span "31" at bounding box center [638, 321] width 26 height 26
click at [325, 326] on md-backdrop at bounding box center [372, 174] width 745 height 348
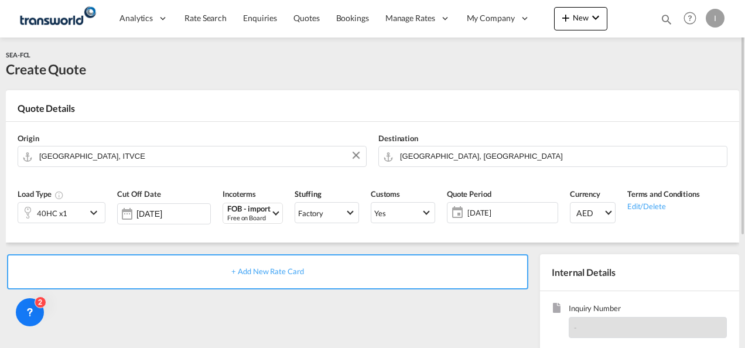
scroll to position [117, 0]
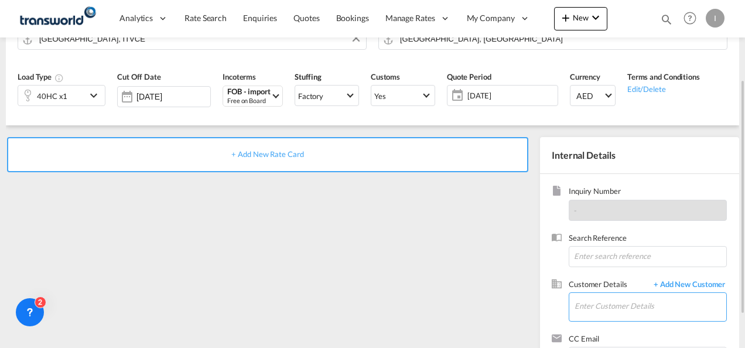
click at [605, 306] on input "Enter Customer Details" at bounding box center [651, 306] width 152 height 26
click at [591, 257] on input at bounding box center [648, 256] width 158 height 21
paste input "TWI 21512"
type input "TWI 21512"
click at [598, 306] on input "Enter Customer Details" at bounding box center [651, 306] width 152 height 26
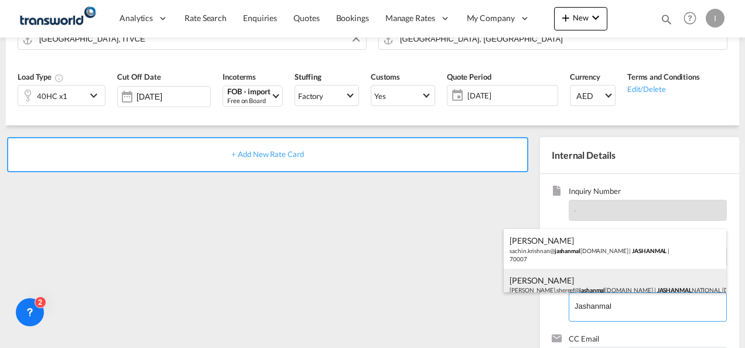
click at [551, 273] on div "[PERSON_NAME] [PERSON_NAME].shereef@ jashanmal [DOMAIN_NAME] | JASHANMAL NATION…" at bounding box center [615, 289] width 223 height 40
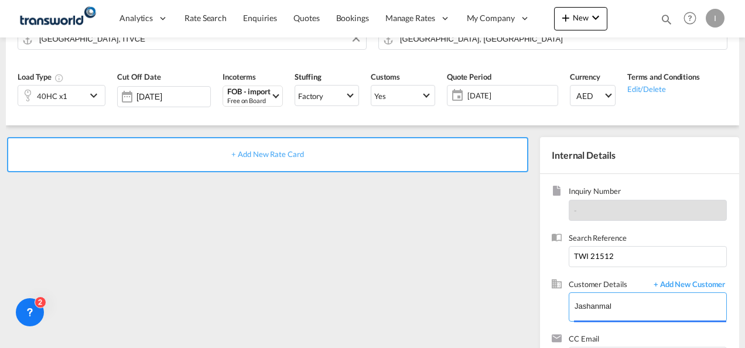
type input "JASHANMAL NATIONAL [DOMAIN_NAME], [PERSON_NAME], [PERSON_NAME][EMAIL_ADDRESS][D…"
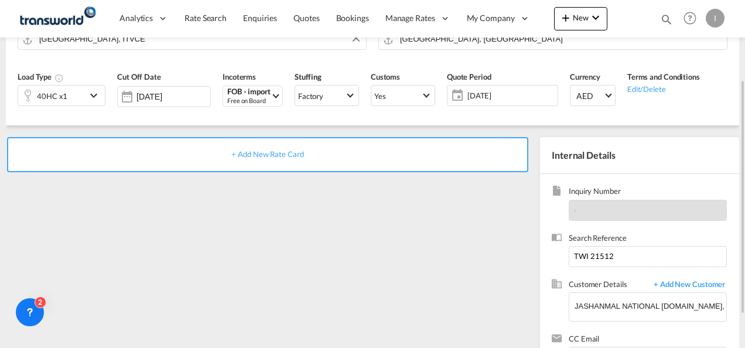
click at [279, 151] on span "+ Add New Rate Card" at bounding box center [267, 153] width 72 height 9
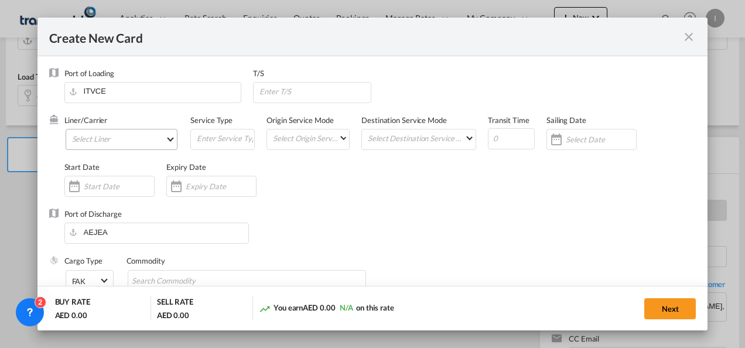
type input "Basic Ocean Freight"
select select "per equipment"
click at [112, 142] on md-select "Select Liner" at bounding box center [122, 139] width 112 height 21
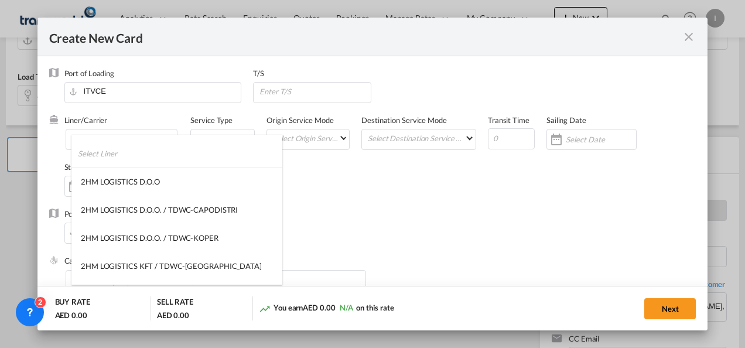
click at [112, 159] on input "search" at bounding box center [180, 153] width 204 height 28
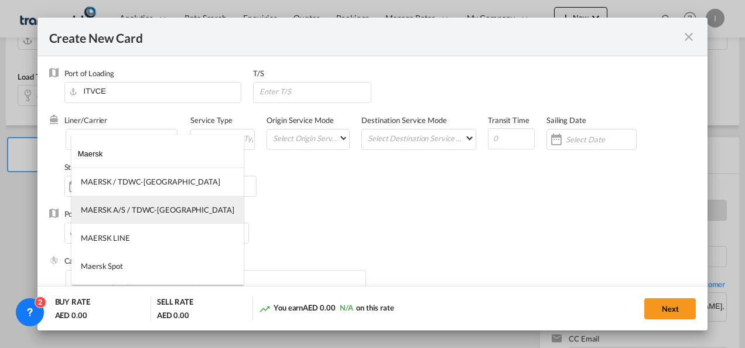
type input "Maersk"
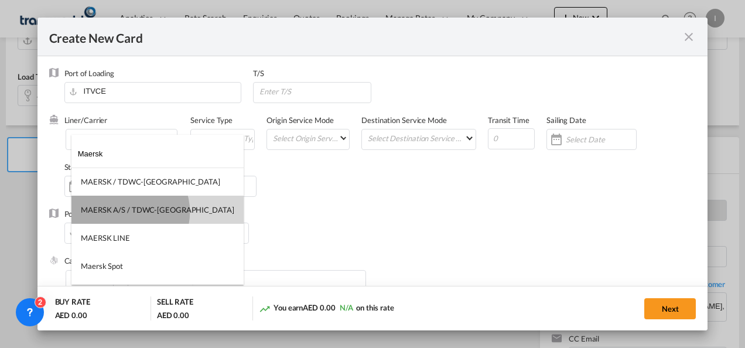
click at [127, 212] on div "MAERSK A/S / TDWC-[GEOGRAPHIC_DATA]" at bounding box center [158, 209] width 154 height 11
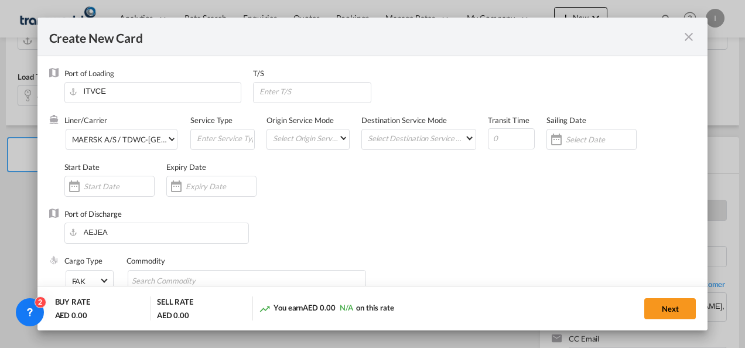
click at [300, 211] on div "Port of Discharge [GEOGRAPHIC_DATA]" at bounding box center [372, 232] width 647 height 47
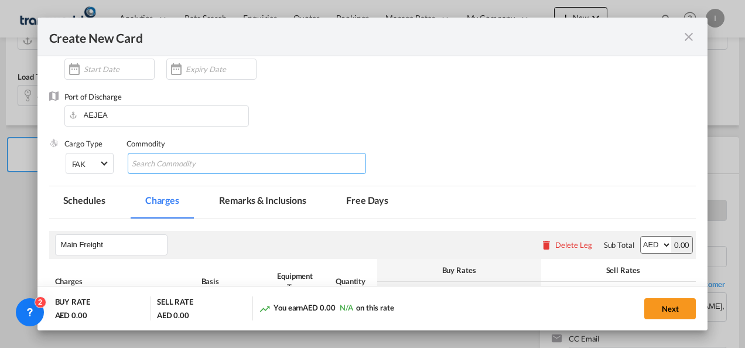
click at [152, 171] on input "Search Commodity" at bounding box center [185, 164] width 107 height 19
type input "General Cargo"
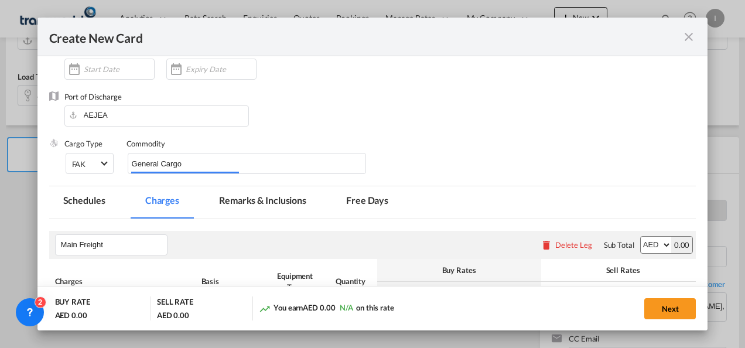
click at [368, 112] on div "Port of Discharge [GEOGRAPHIC_DATA]" at bounding box center [372, 114] width 647 height 47
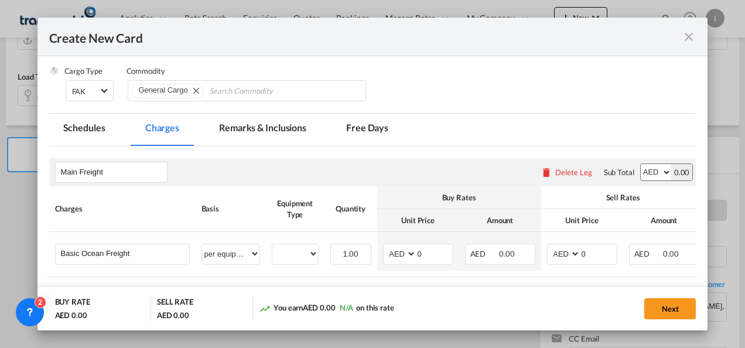
scroll to position [234, 0]
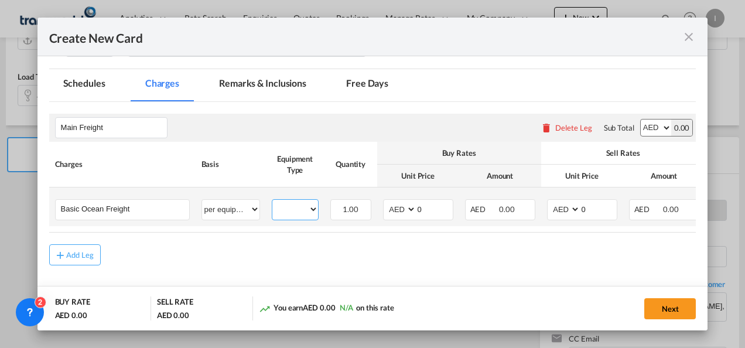
click at [281, 207] on select "40HC" at bounding box center [295, 210] width 46 height 16
select select "40HC"
click at [272, 202] on select "40HC" at bounding box center [295, 210] width 46 height 16
click at [391, 212] on select "AED AFN ALL AMD ANG AOA ARS AUD AWG AZN BAM BBD BDT BGN BHD BIF BMD BND [PERSON…" at bounding box center [401, 210] width 30 height 16
select select "string:USD"
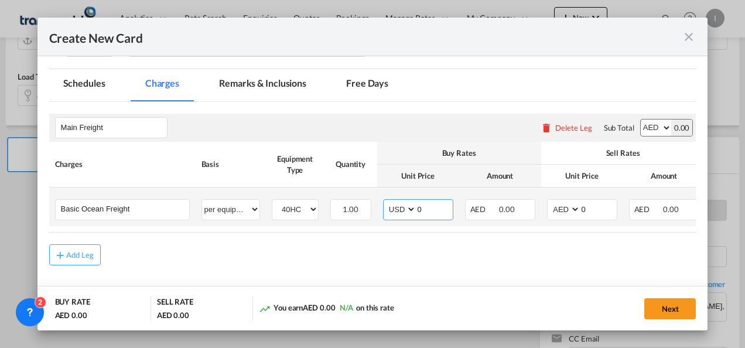
click at [386, 202] on select "AED AFN ALL AMD ANG AOA ARS AUD AWG AZN BAM BBD BDT BGN BHD BIF BMD BND [PERSON…" at bounding box center [401, 210] width 30 height 16
click at [414, 206] on select "AED AFN ALL AMD ANG AOA ARS AUD AWG AZN BAM BBD BDT BGN BHD BIF BMD BND [PERSON…" at bounding box center [401, 210] width 30 height 16
click at [417, 210] on input "0" at bounding box center [435, 209] width 36 height 18
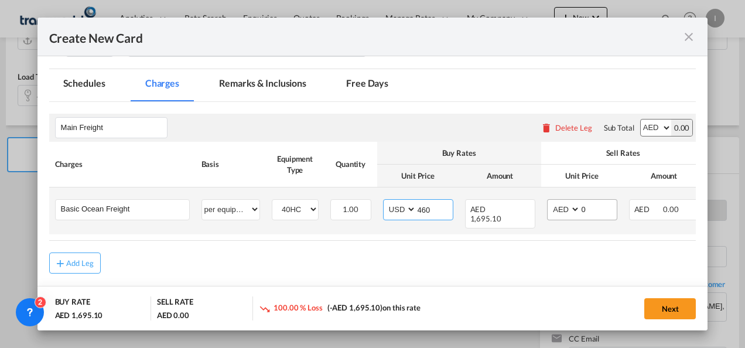
type input "460"
click at [562, 203] on select "AED AFN ALL AMD ANG AOA ARS AUD AWG AZN BAM BBD BDT BGN BHD BIF BMD BND [PERSON…" at bounding box center [565, 210] width 30 height 16
select select "string:USD"
click at [550, 202] on select "AED AFN ALL AMD ANG AOA ARS AUD AWG AZN BAM BBD BDT BGN BHD BIF BMD BND [PERSON…" at bounding box center [565, 210] width 30 height 16
click at [581, 207] on input "0" at bounding box center [599, 209] width 36 height 18
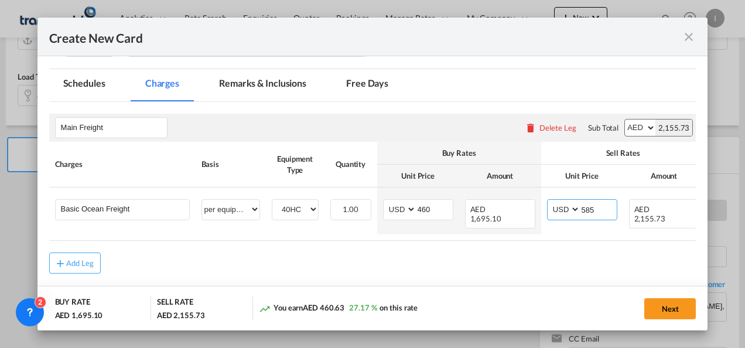
type input "585"
drag, startPoint x: 469, startPoint y: 246, endPoint x: 468, endPoint y: 254, distance: 7.7
click at [469, 249] on rate-modification "Main Freight Please enter leg name Leg Name Already Exists Delete Leg Sub Total…" at bounding box center [372, 188] width 647 height 172
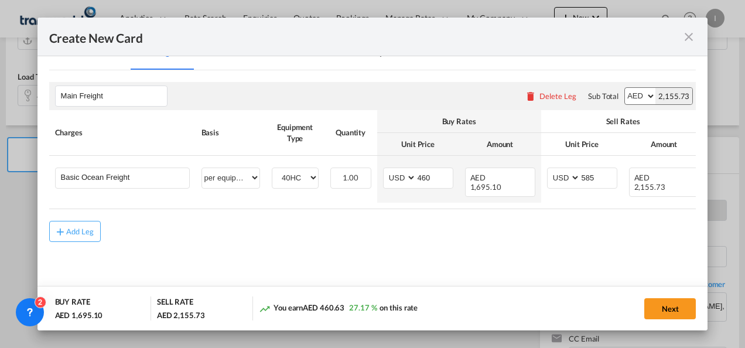
scroll to position [278, 0]
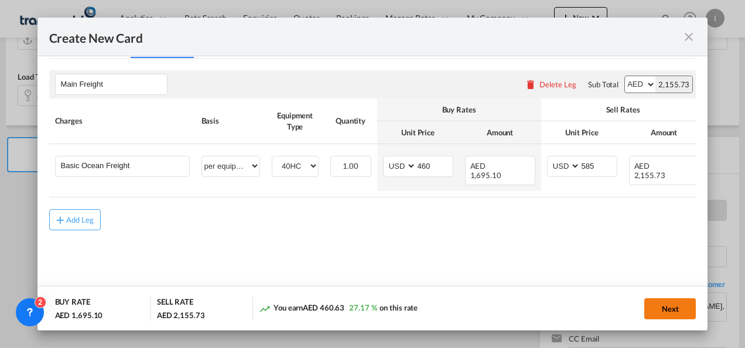
click at [663, 309] on button "Next" at bounding box center [670, 308] width 52 height 21
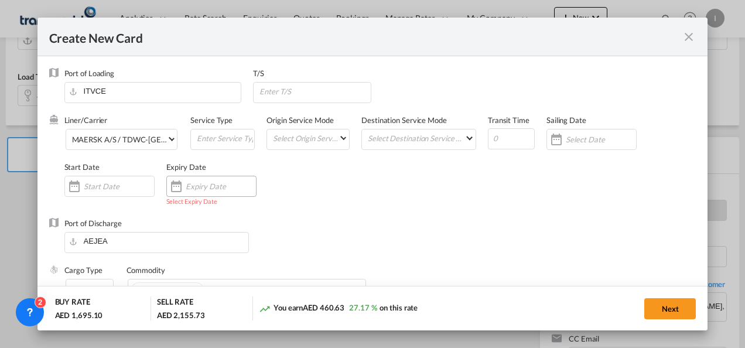
click at [193, 191] on div "Create New Card ..." at bounding box center [221, 186] width 70 height 11
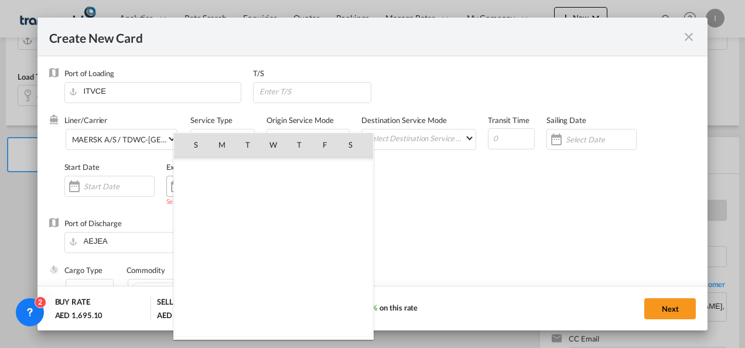
scroll to position [271237, 0]
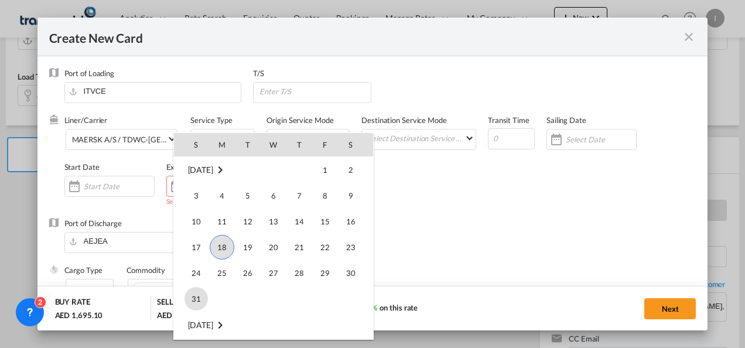
click at [191, 293] on span "31" at bounding box center [196, 298] width 23 height 23
type input "[DATE]"
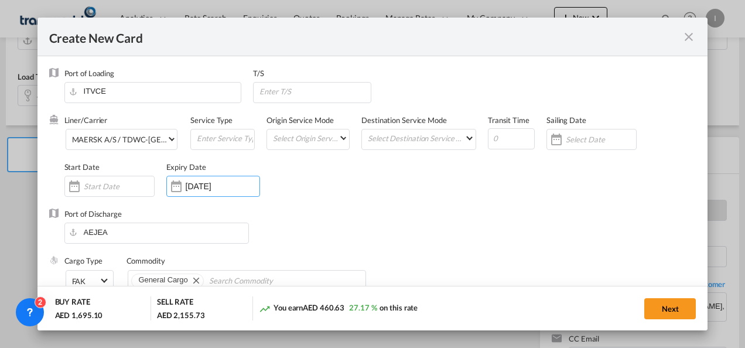
click at [438, 212] on div "Port of Discharge [GEOGRAPHIC_DATA]" at bounding box center [372, 232] width 647 height 47
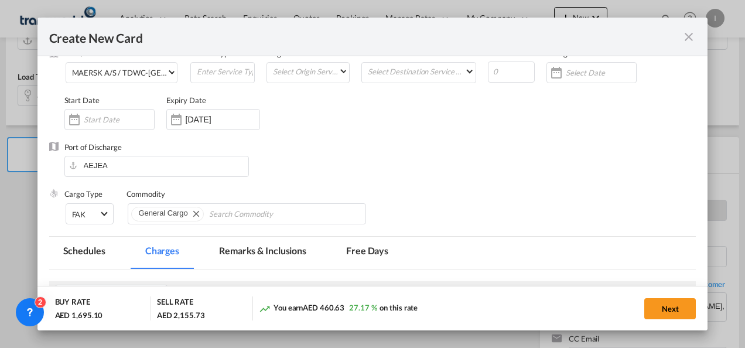
scroll to position [117, 0]
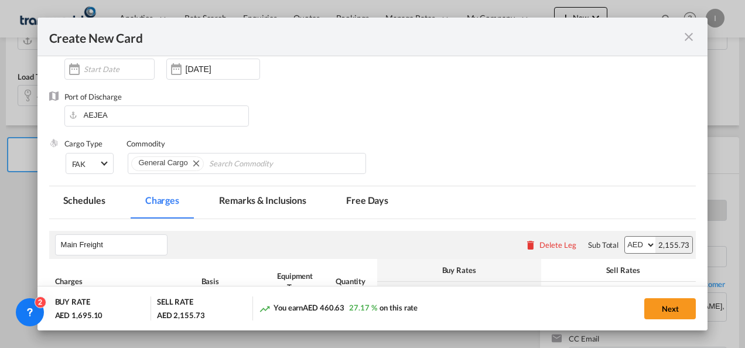
click at [650, 305] on button "Next" at bounding box center [670, 308] width 52 height 21
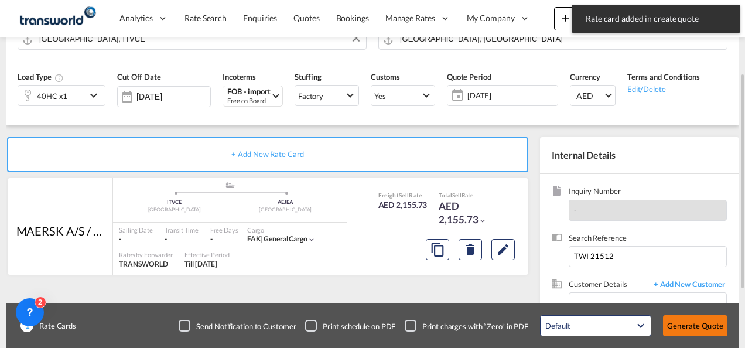
click at [671, 318] on button "Generate Quote" at bounding box center [695, 325] width 64 height 21
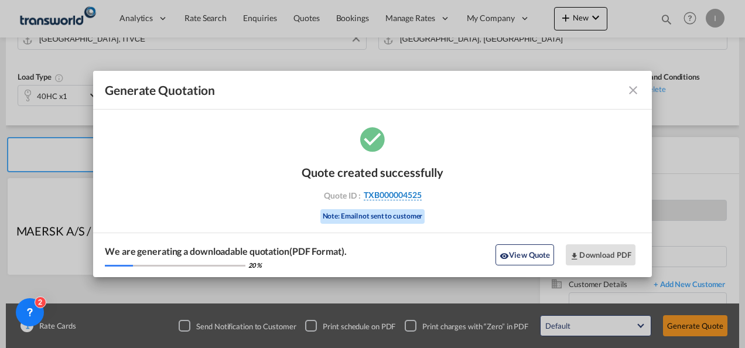
click at [401, 191] on span "TXB000004525" at bounding box center [393, 195] width 58 height 11
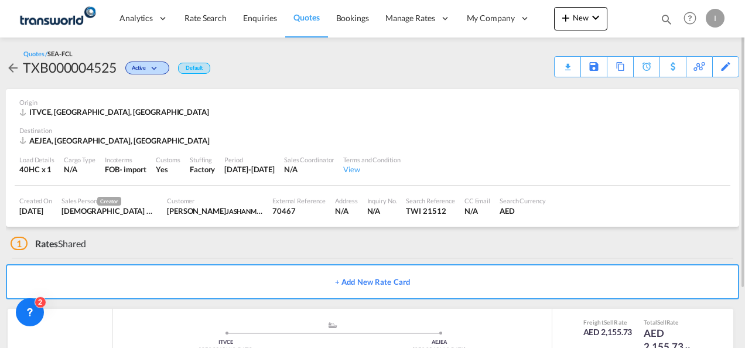
scroll to position [59, 0]
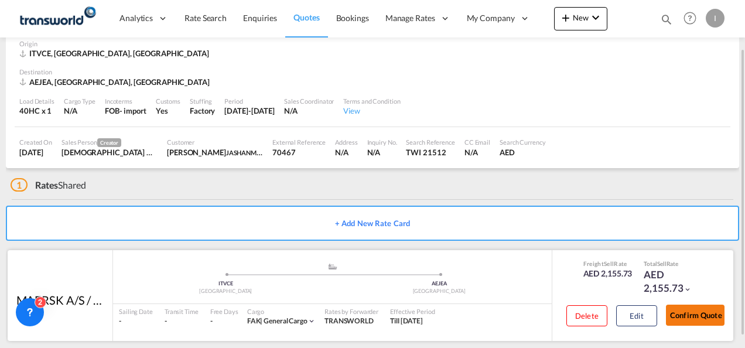
click at [712, 326] on div "Confirm Quote" at bounding box center [695, 317] width 59 height 33
click at [708, 318] on button "Confirm Quote" at bounding box center [695, 315] width 59 height 21
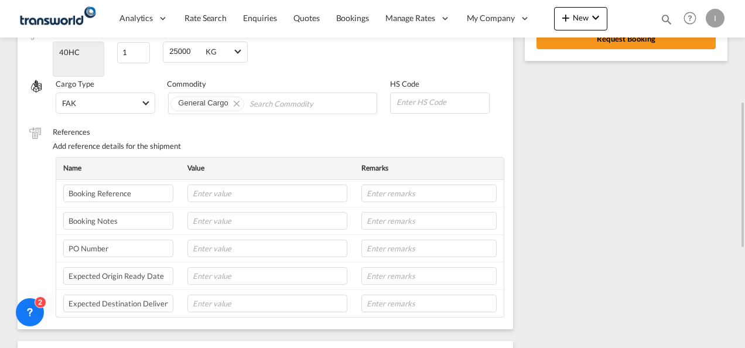
scroll to position [6, 0]
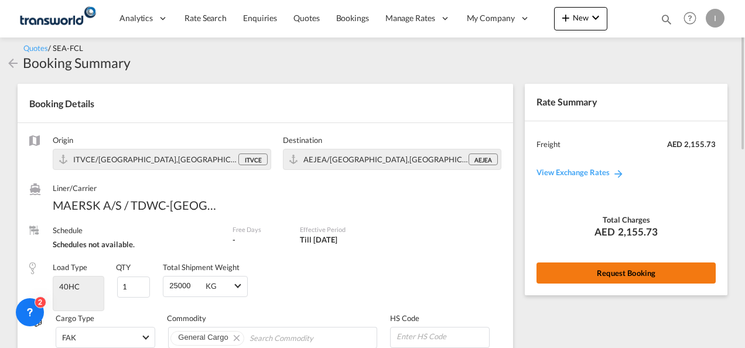
click at [571, 264] on button "Request Booking" at bounding box center [626, 272] width 179 height 21
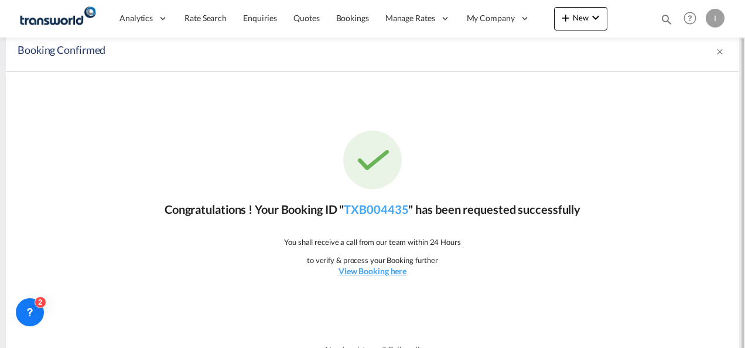
scroll to position [22, 0]
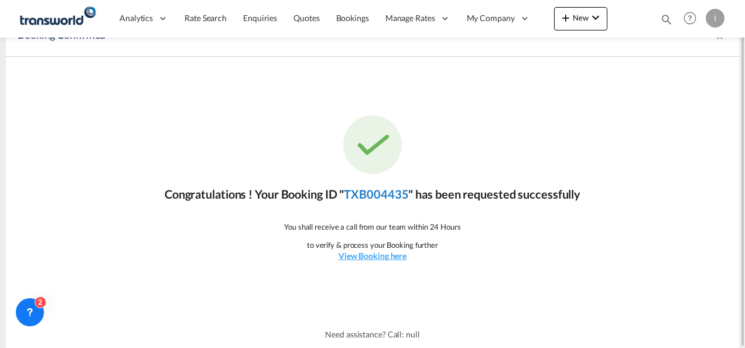
click at [395, 189] on link "TXB004435" at bounding box center [376, 194] width 64 height 14
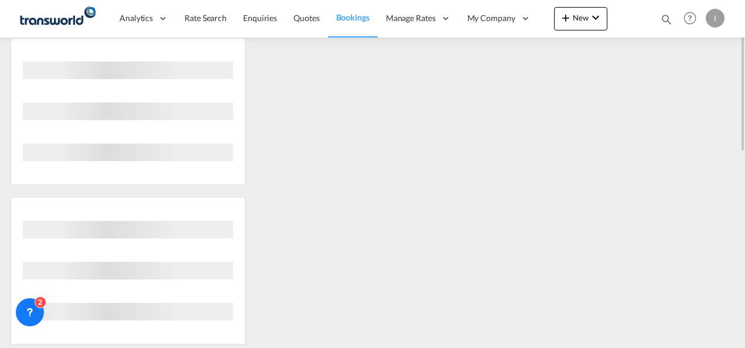
scroll to position [103, 0]
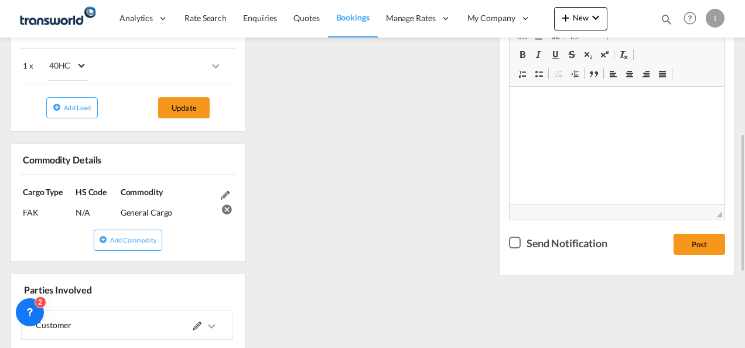
drag, startPoint x: 697, startPoint y: 251, endPoint x: 657, endPoint y: 239, distance: 41.5
click at [697, 251] on button "Post" at bounding box center [700, 244] width 52 height 21
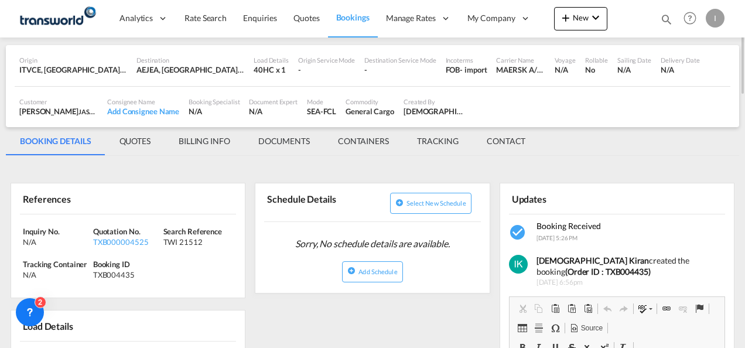
scroll to position [0, 0]
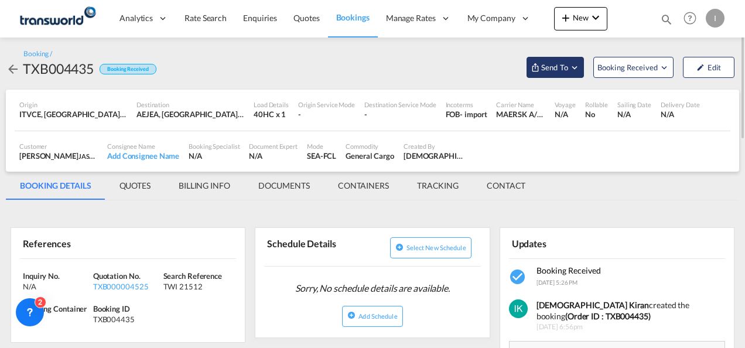
click at [554, 64] on span "Send To" at bounding box center [554, 68] width 29 height 12
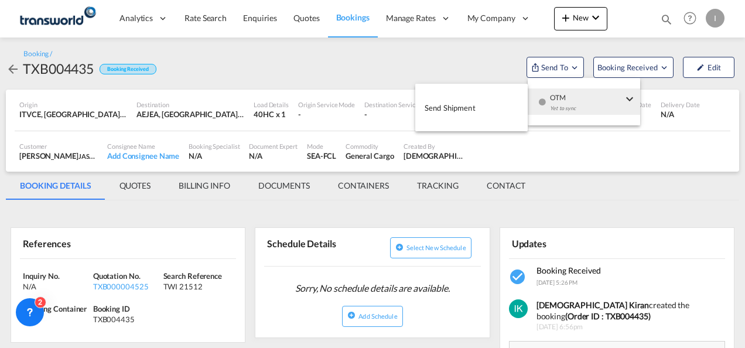
click at [561, 98] on span "OTM" at bounding box center [586, 93] width 73 height 11
click at [461, 101] on span "Send Shipment" at bounding box center [450, 107] width 51 height 19
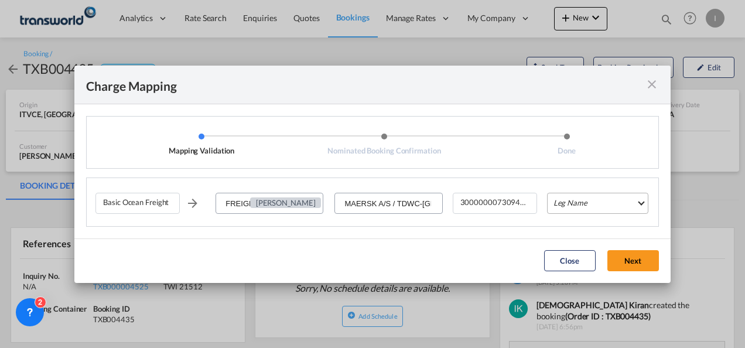
click at [574, 202] on md-select "Leg Name HANDLING ORIGIN VESSEL HANDLING DESTINATION OTHERS TL PICK UP CUSTOMS …" at bounding box center [597, 203] width 101 height 21
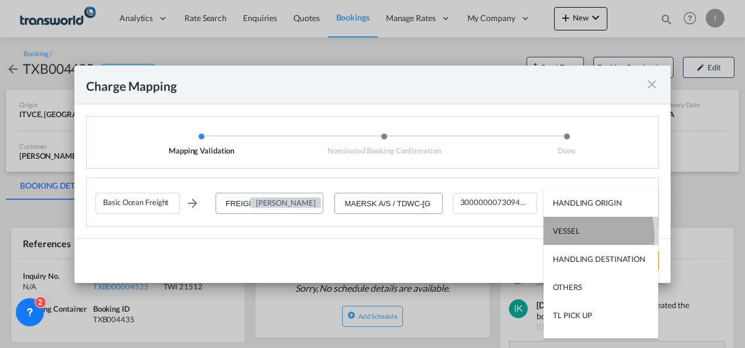
click at [571, 236] on div "VESSEL" at bounding box center [566, 231] width 26 height 11
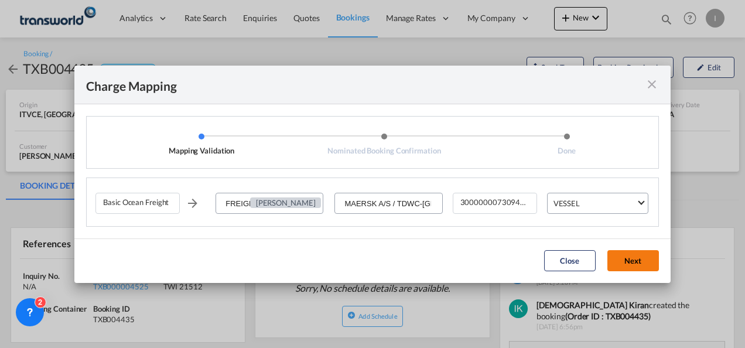
click at [620, 264] on button "Next" at bounding box center [634, 260] width 52 height 21
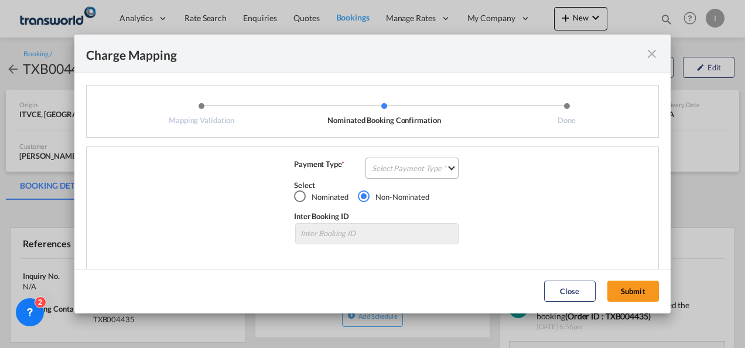
click at [405, 162] on md-select "Select Payment Type COLLECT PREPAID" at bounding box center [412, 168] width 93 height 21
click at [405, 162] on md-option "COLLECT" at bounding box center [411, 168] width 104 height 28
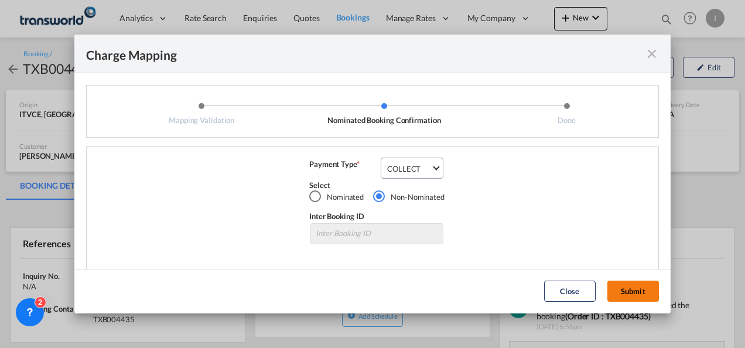
click at [621, 296] on button "Submit" at bounding box center [634, 291] width 52 height 21
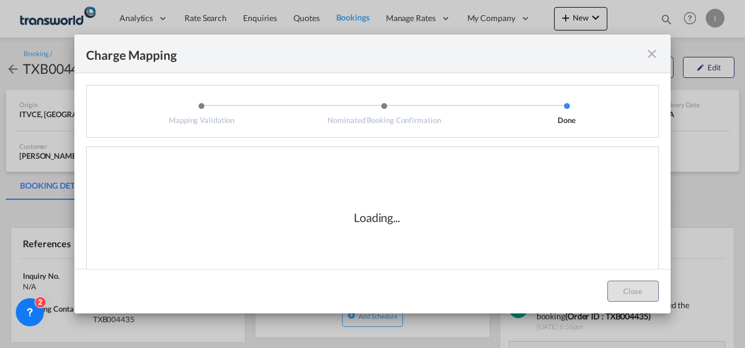
click at [354, 211] on div "Loading..." at bounding box center [377, 217] width 46 height 16
drag, startPoint x: 348, startPoint y: 222, endPoint x: 394, endPoint y: 225, distance: 45.8
click at [394, 225] on div "Loading..." at bounding box center [377, 217] width 117 height 16
click at [394, 225] on div "Loading..." at bounding box center [377, 217] width 46 height 16
click at [399, 223] on div "Loading..." at bounding box center [377, 217] width 117 height 16
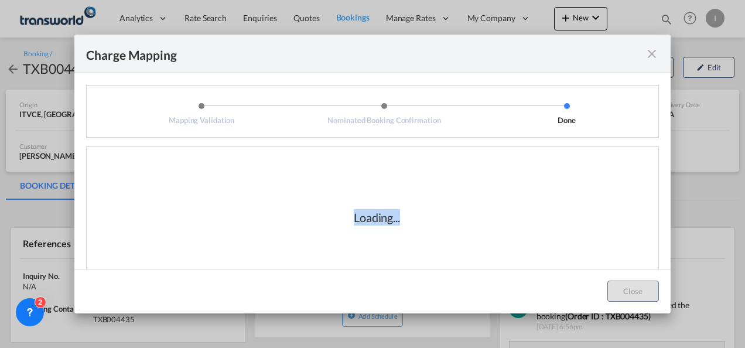
drag, startPoint x: 399, startPoint y: 223, endPoint x: 268, endPoint y: 204, distance: 132.6
click at [268, 204] on div "Loading..." at bounding box center [376, 217] width 563 height 117
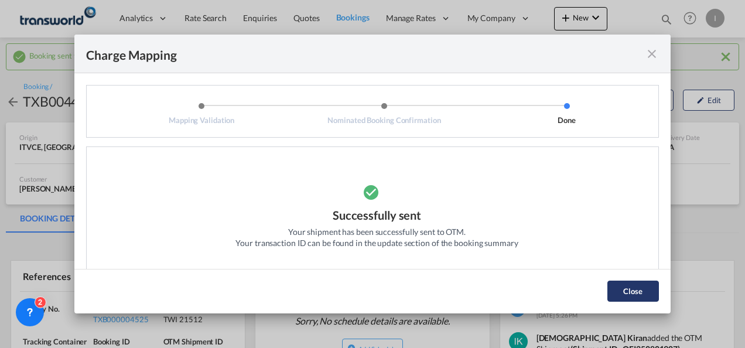
click at [649, 292] on button "Close" at bounding box center [634, 291] width 52 height 21
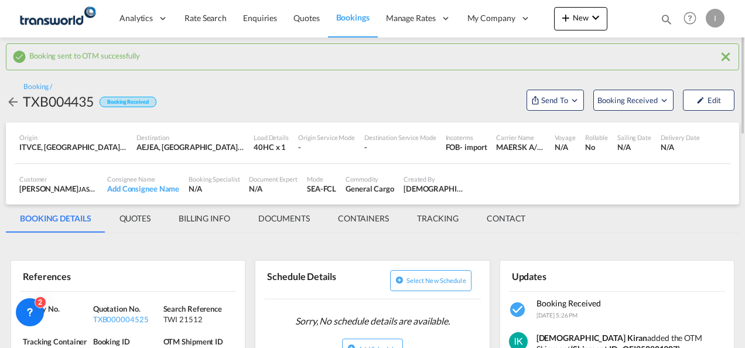
scroll to position [117, 0]
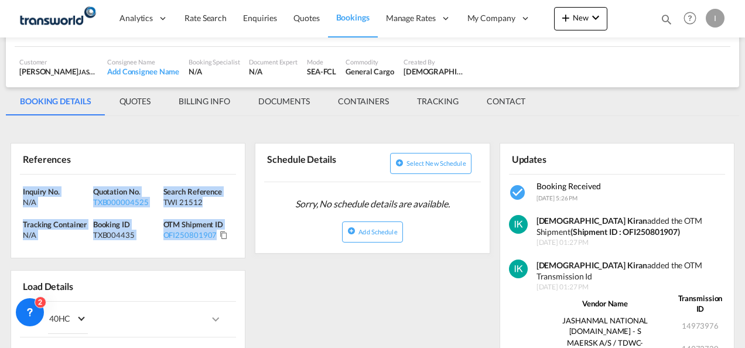
drag, startPoint x: 226, startPoint y: 243, endPoint x: -2, endPoint y: 182, distance: 236.5
click at [0, 182] on html "Analytics Reports Dashboard Rate Search Enquiries Quotes" at bounding box center [372, 174] width 745 height 348
copy div "Inquiry No. N/A Quotation No. TXB000004525 Search Reference TWI 21512 Tracking …"
